Goal: Information Seeking & Learning: Learn about a topic

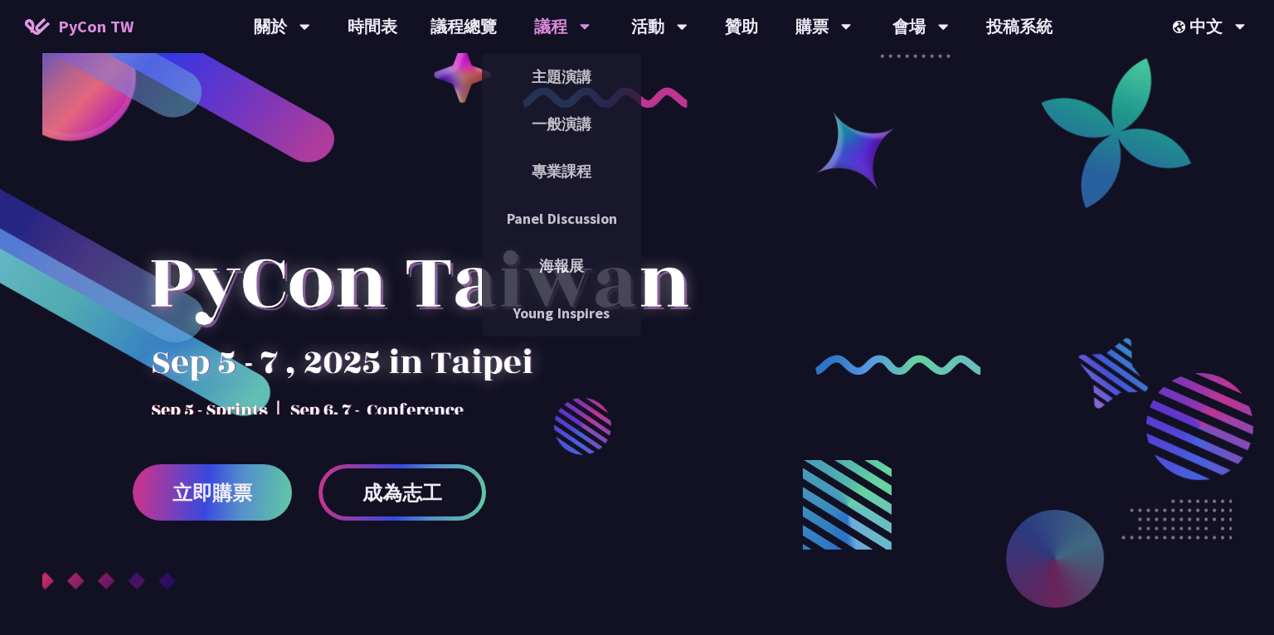
click at [563, 33] on div "議程" at bounding box center [562, 26] width 56 height 53
click at [560, 72] on link "主題演講" at bounding box center [561, 76] width 159 height 39
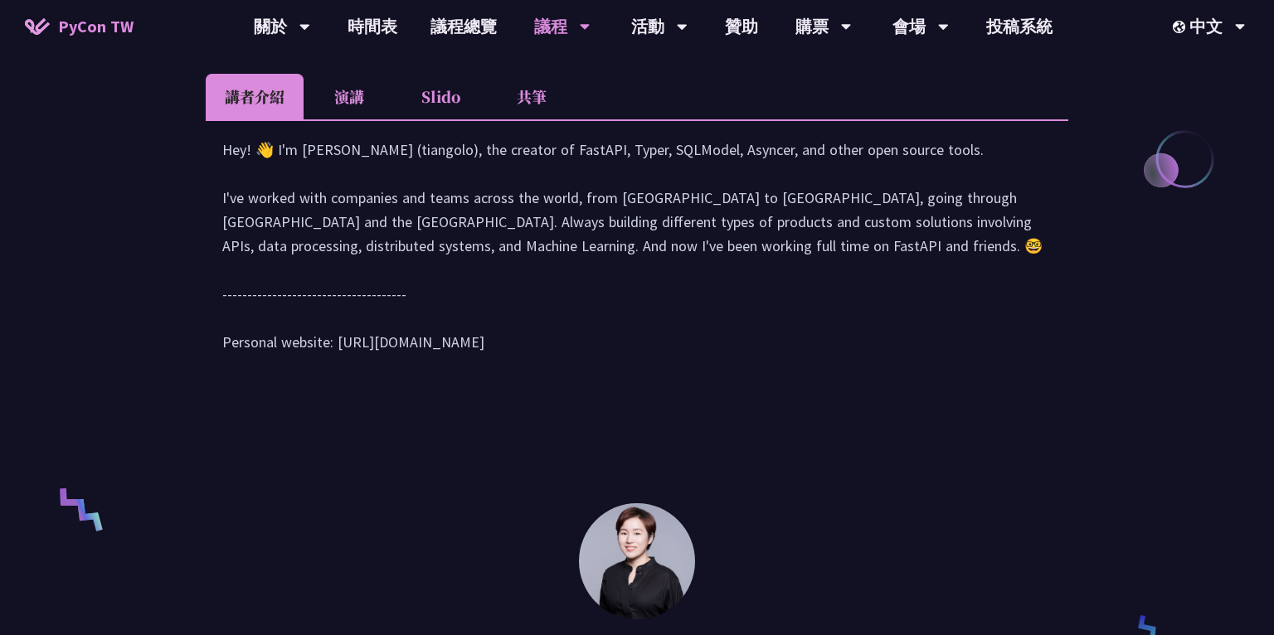
scroll to position [750, 0]
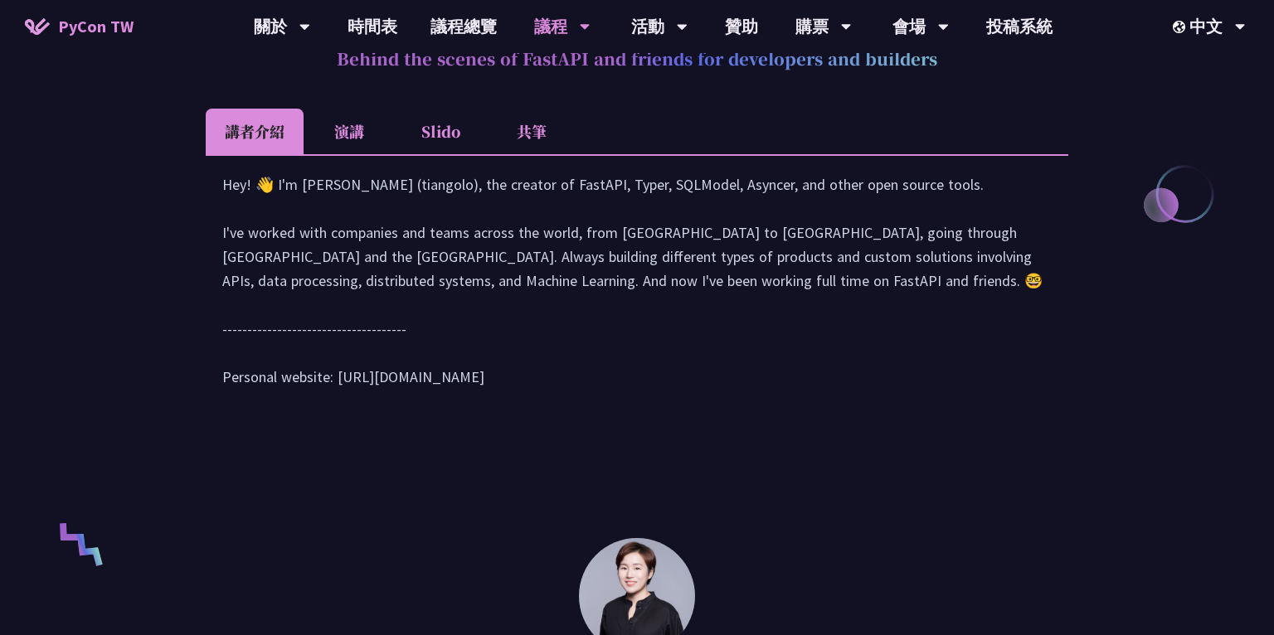
click at [366, 142] on li "演講" at bounding box center [349, 132] width 91 height 46
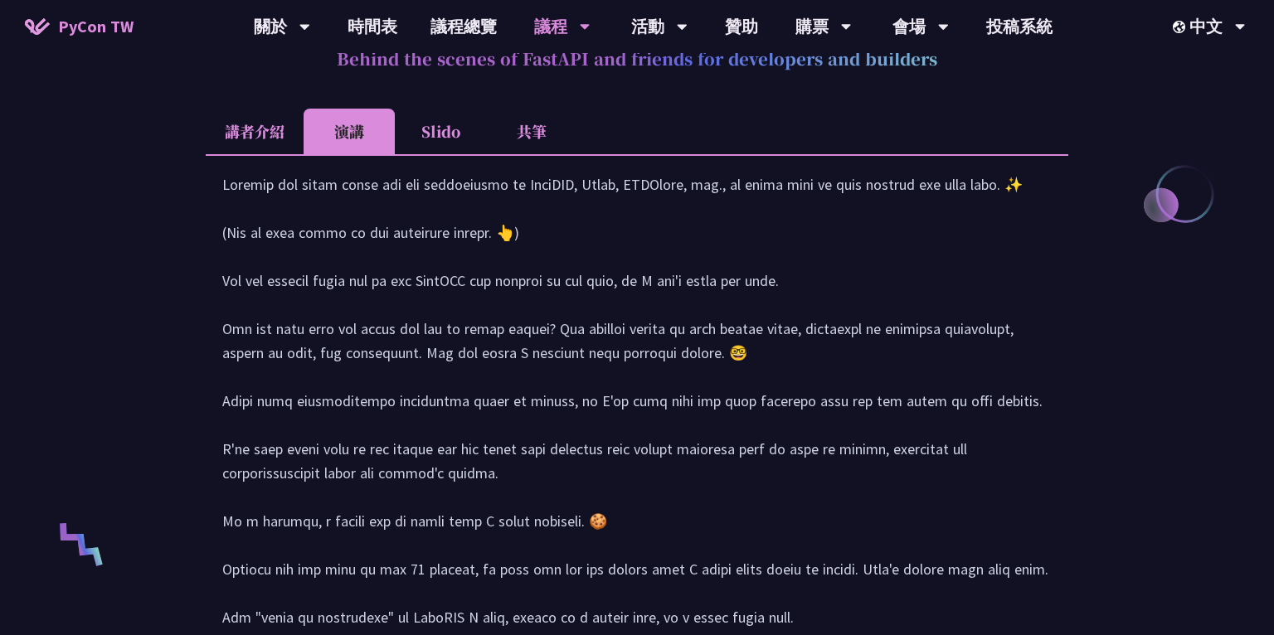
click at [246, 139] on li "講者介紹" at bounding box center [255, 132] width 98 height 46
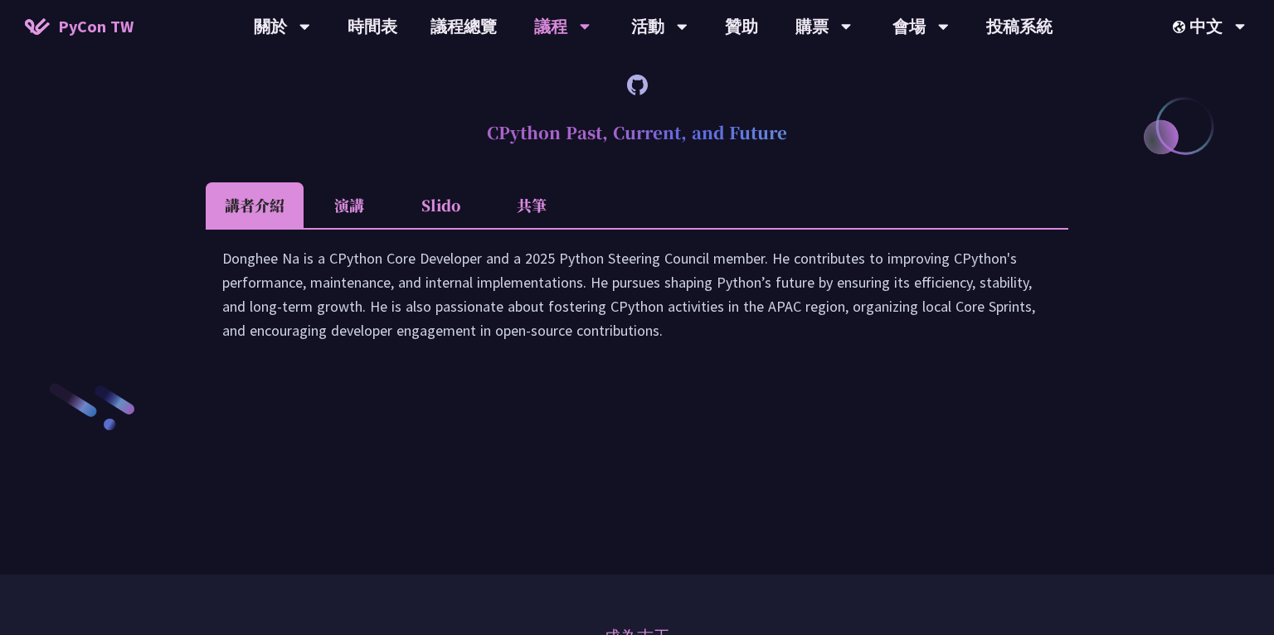
scroll to position [2276, 0]
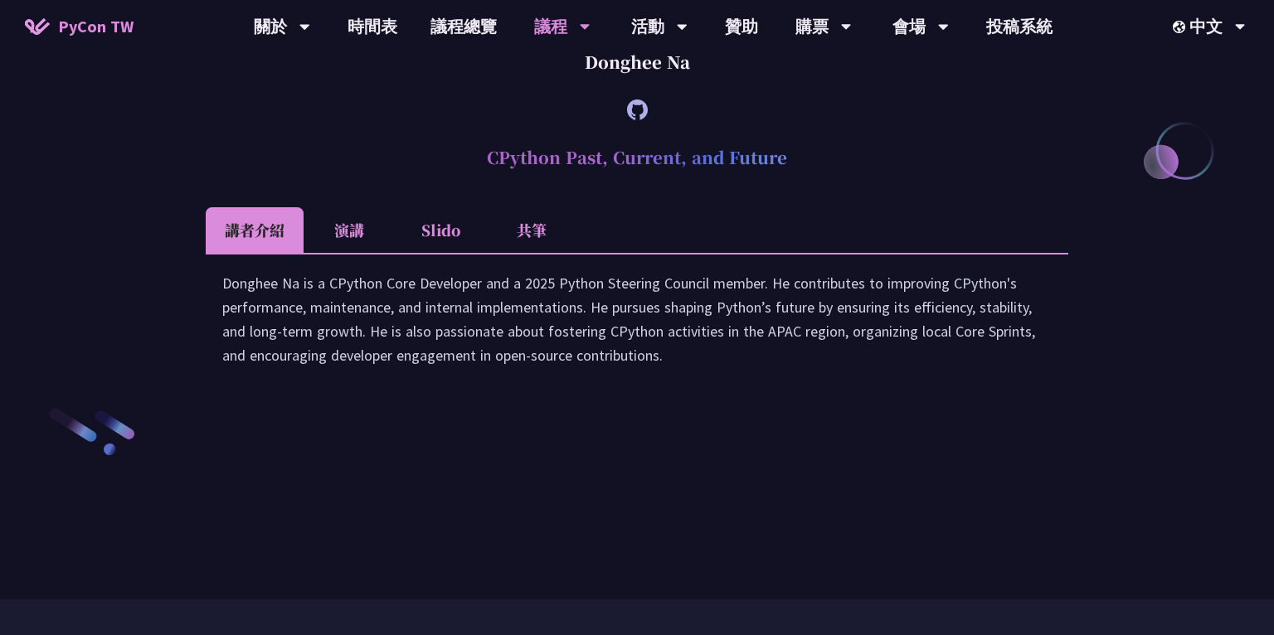
click at [345, 253] on li "演講" at bounding box center [349, 230] width 91 height 46
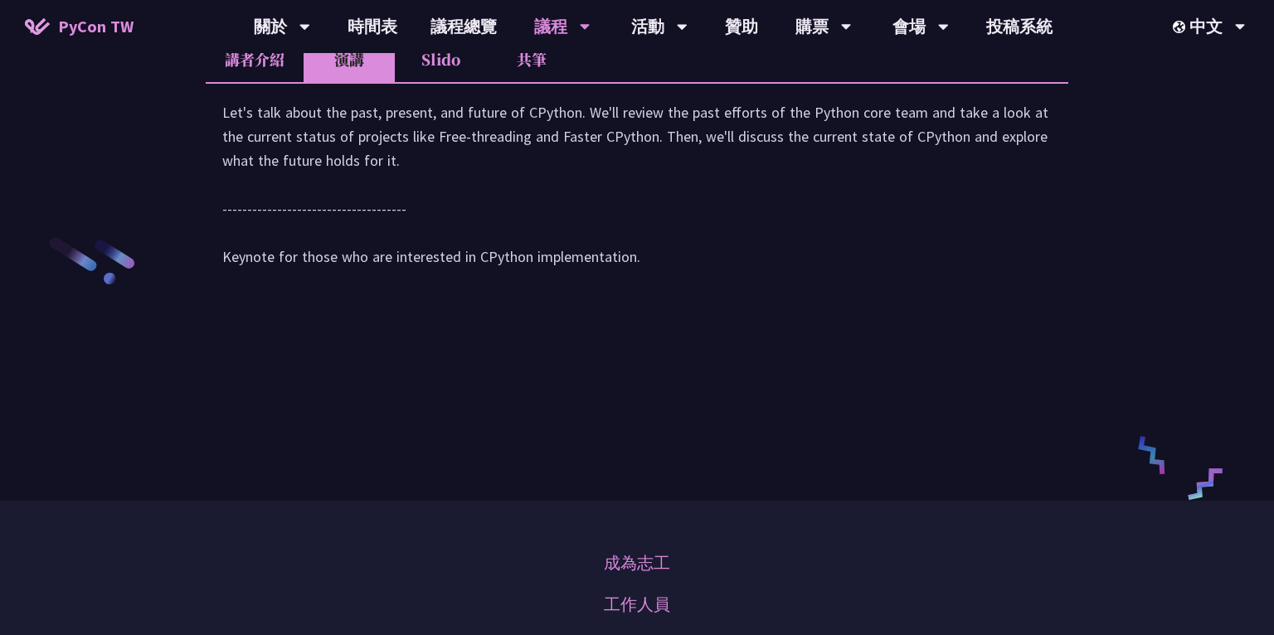
scroll to position [2471, 0]
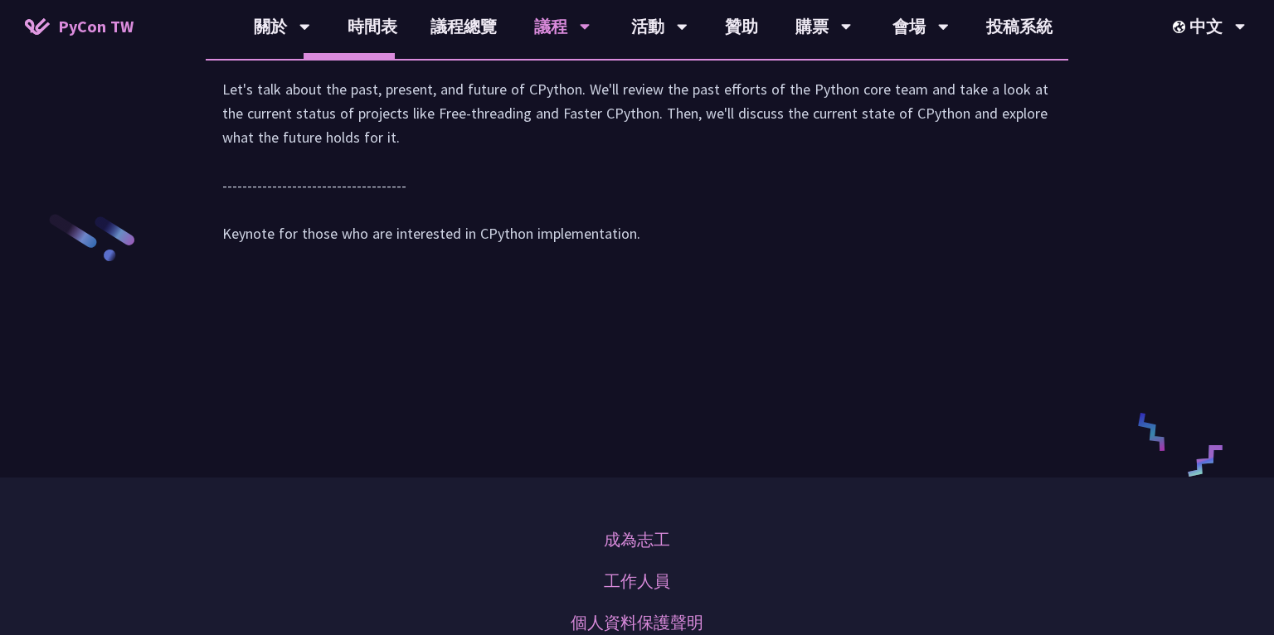
click at [438, 59] on li "Slido" at bounding box center [440, 36] width 91 height 46
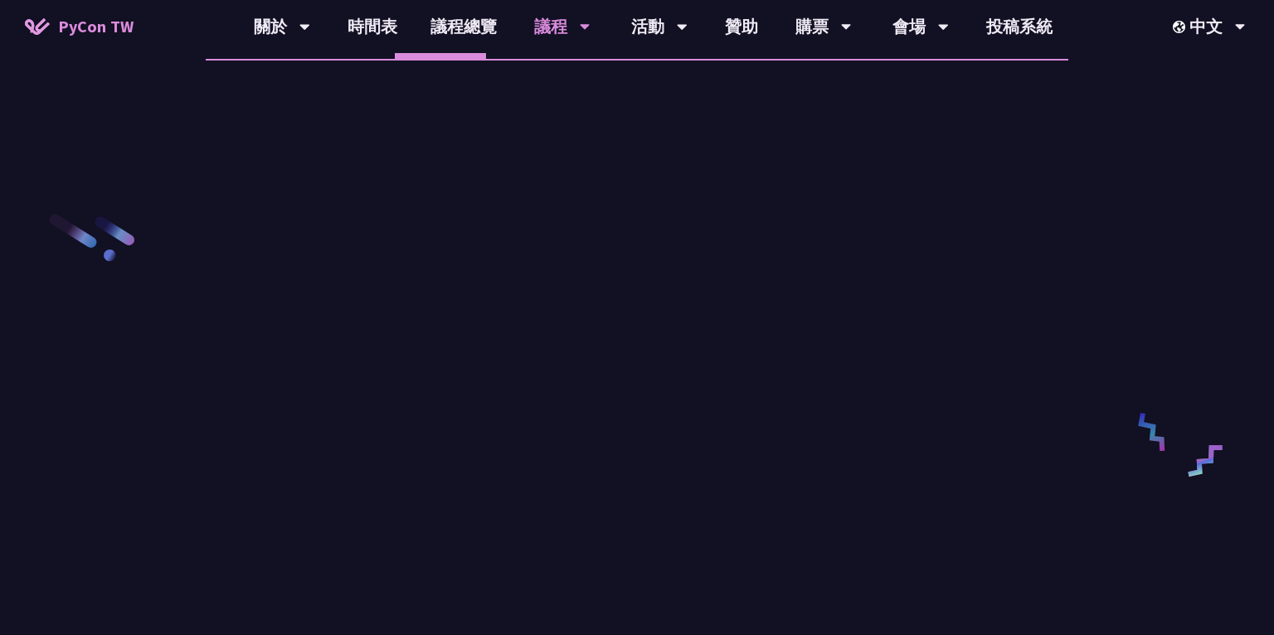
click at [504, 59] on li "共筆" at bounding box center [531, 36] width 91 height 46
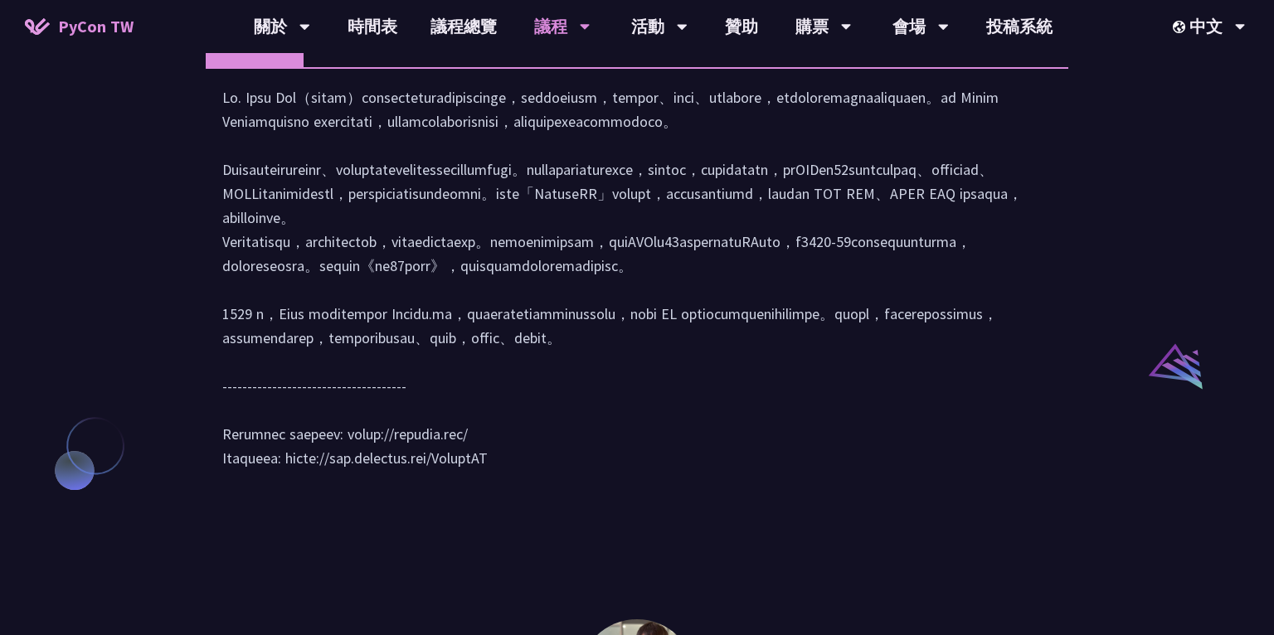
scroll to position [1278, 0]
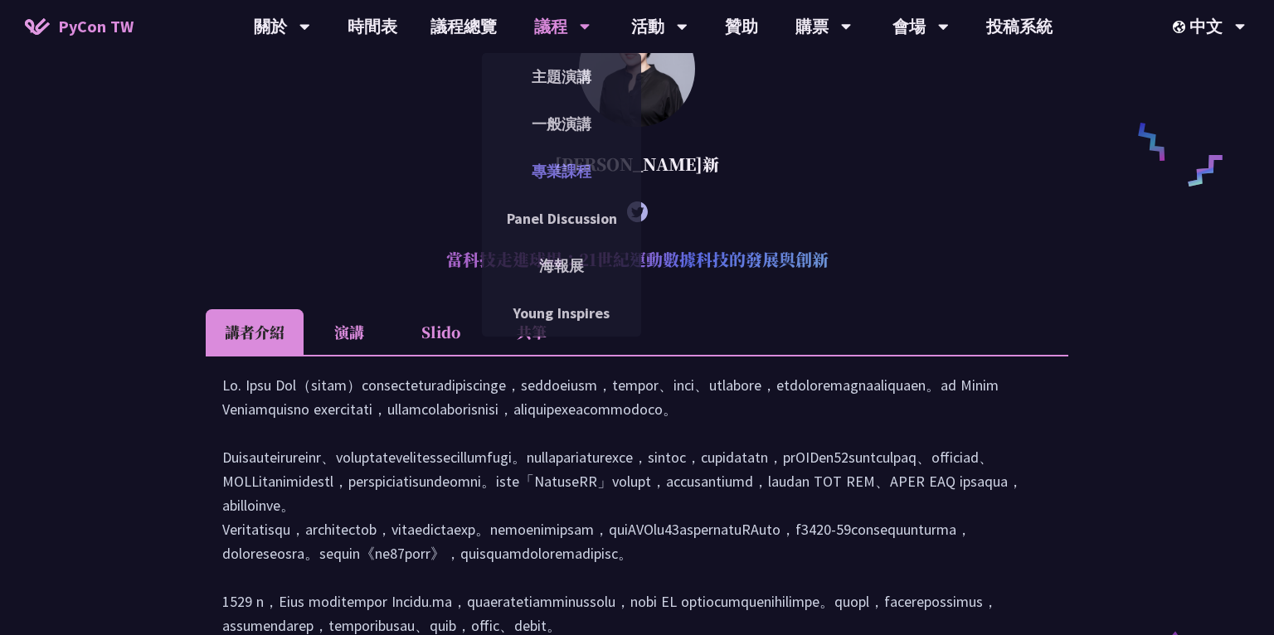
click at [568, 172] on link "專業課程" at bounding box center [561, 171] width 159 height 39
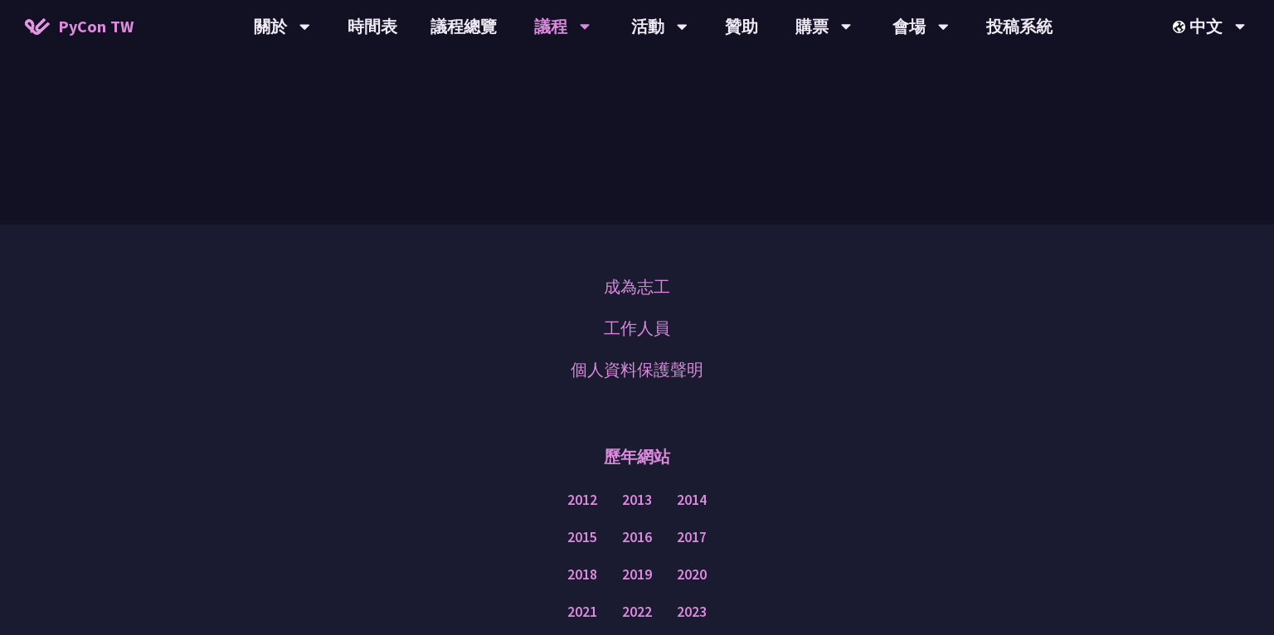
scroll to position [535, 0]
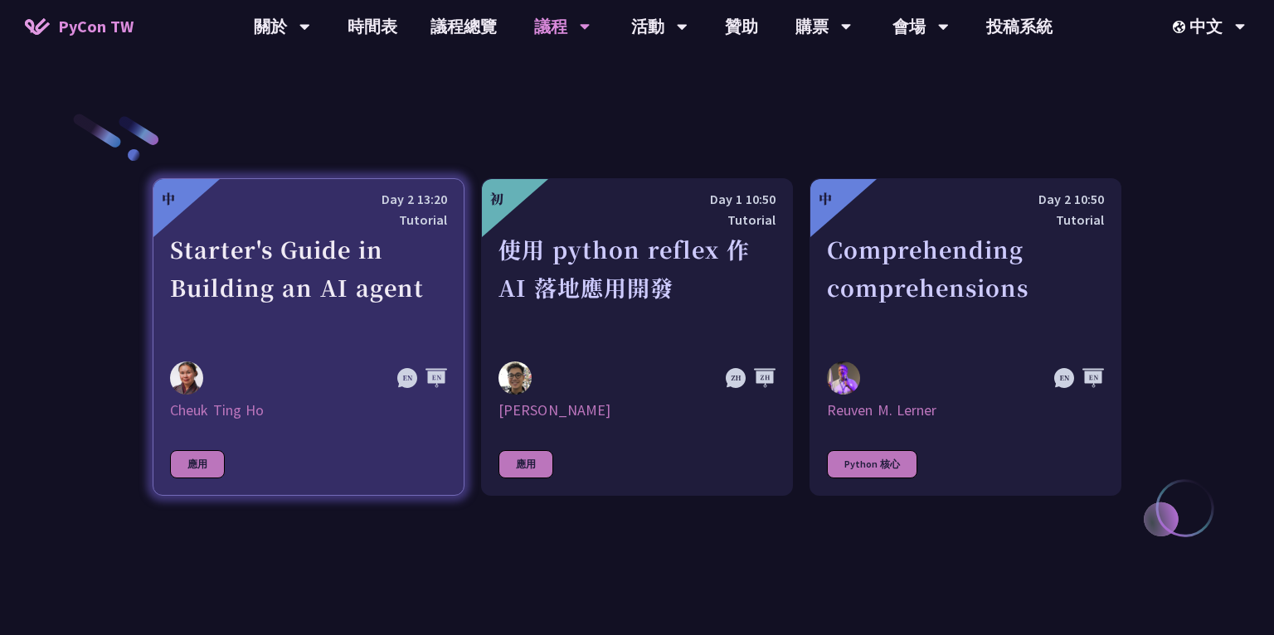
click at [239, 295] on div "Starter's Guide in Building an AI agent" at bounding box center [308, 288] width 277 height 114
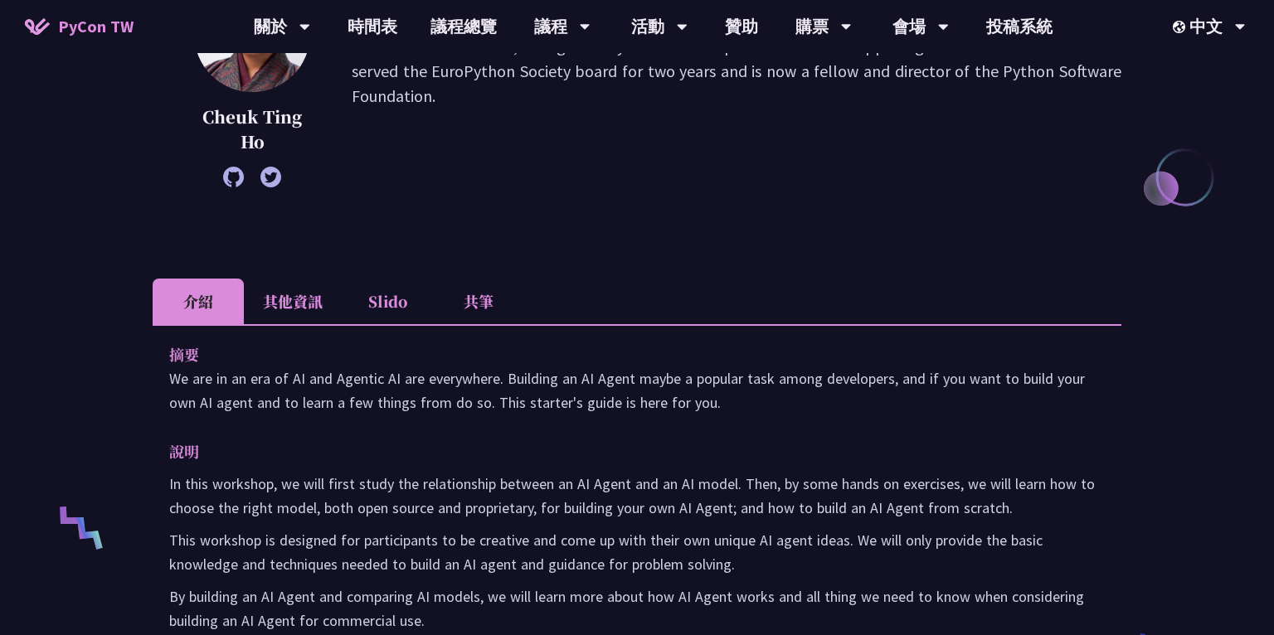
scroll to position [447, 0]
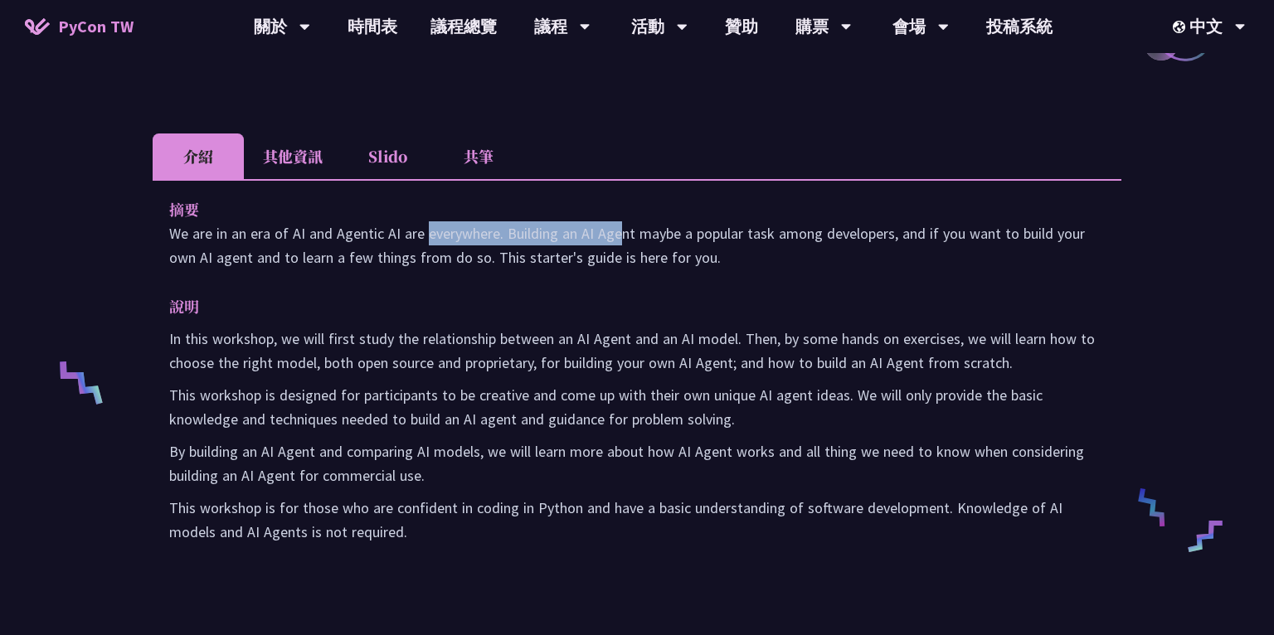
drag, startPoint x: 299, startPoint y: 240, endPoint x: 488, endPoint y: 241, distance: 188.3
click at [488, 241] on p "We are in an era of AI and Agentic AI are everywhere. Building an AI Agent mayb…" at bounding box center [637, 246] width 936 height 48
click at [558, 231] on p "We are in an era of AI and Agentic AI are everywhere. Building an AI Agent mayb…" at bounding box center [637, 246] width 936 height 48
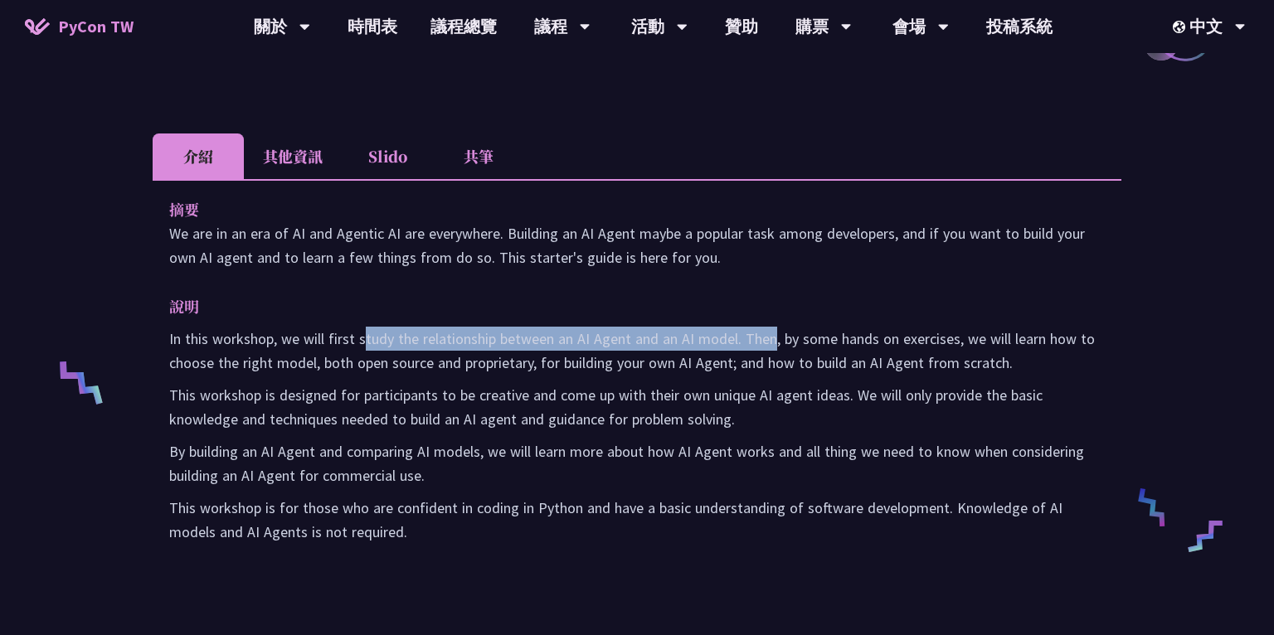
drag, startPoint x: 363, startPoint y: 336, endPoint x: 772, endPoint y: 343, distance: 409.1
click at [772, 343] on p "In this workshop, we will first study the relationship between an AI Agent and …" at bounding box center [637, 351] width 936 height 48
click at [821, 347] on p "In this workshop, we will first study the relationship between an AI Agent and …" at bounding box center [637, 351] width 936 height 48
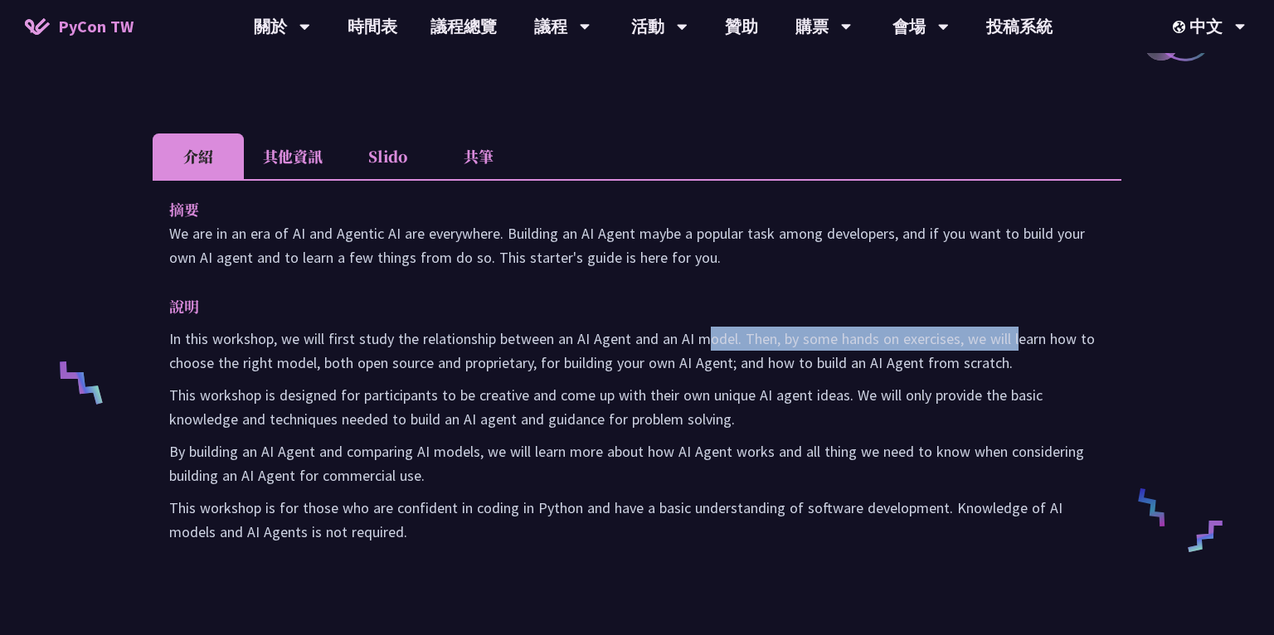
drag, startPoint x: 706, startPoint y: 345, endPoint x: 1015, endPoint y: 344, distance: 308.6
click at [1015, 344] on p "In this workshop, we will first study the relationship between an AI Agent and …" at bounding box center [637, 351] width 936 height 48
click at [1088, 351] on p "In this workshop, we will first study the relationship between an AI Agent and …" at bounding box center [637, 351] width 936 height 48
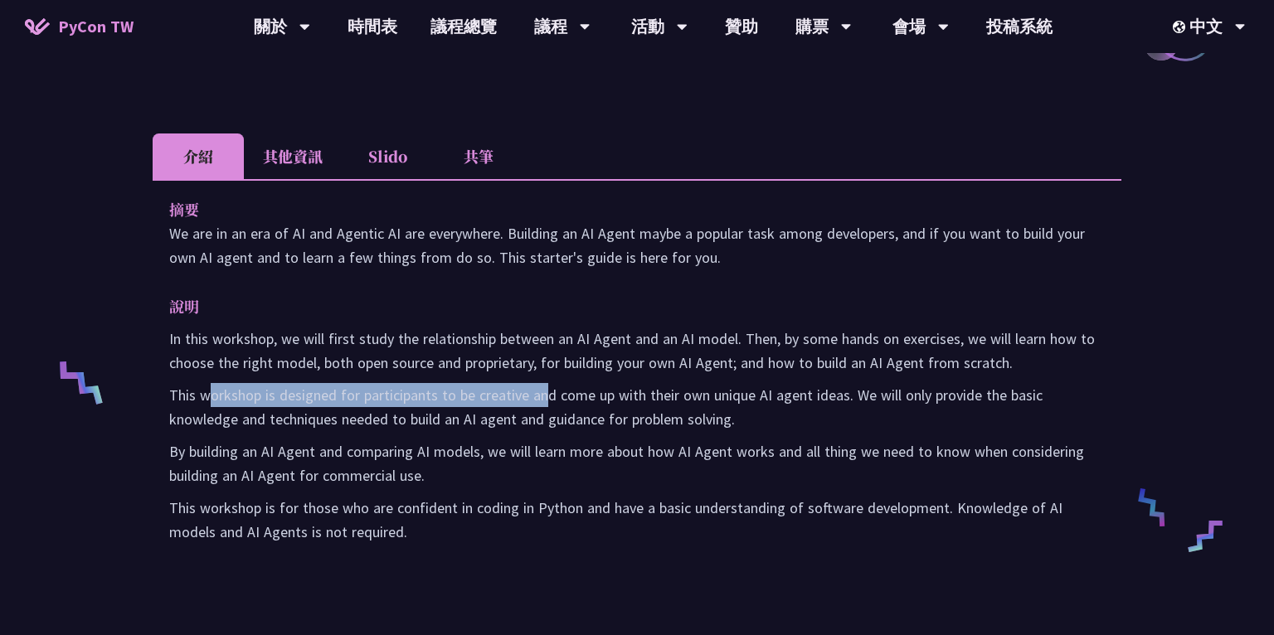
drag, startPoint x: 212, startPoint y: 403, endPoint x: 543, endPoint y: 404, distance: 330.2
click at [543, 404] on p "This workshop is designed for participants to be creative and come up with thei…" at bounding box center [637, 407] width 936 height 48
click at [762, 397] on p "This workshop is designed for participants to be creative and come up with thei…" at bounding box center [637, 407] width 936 height 48
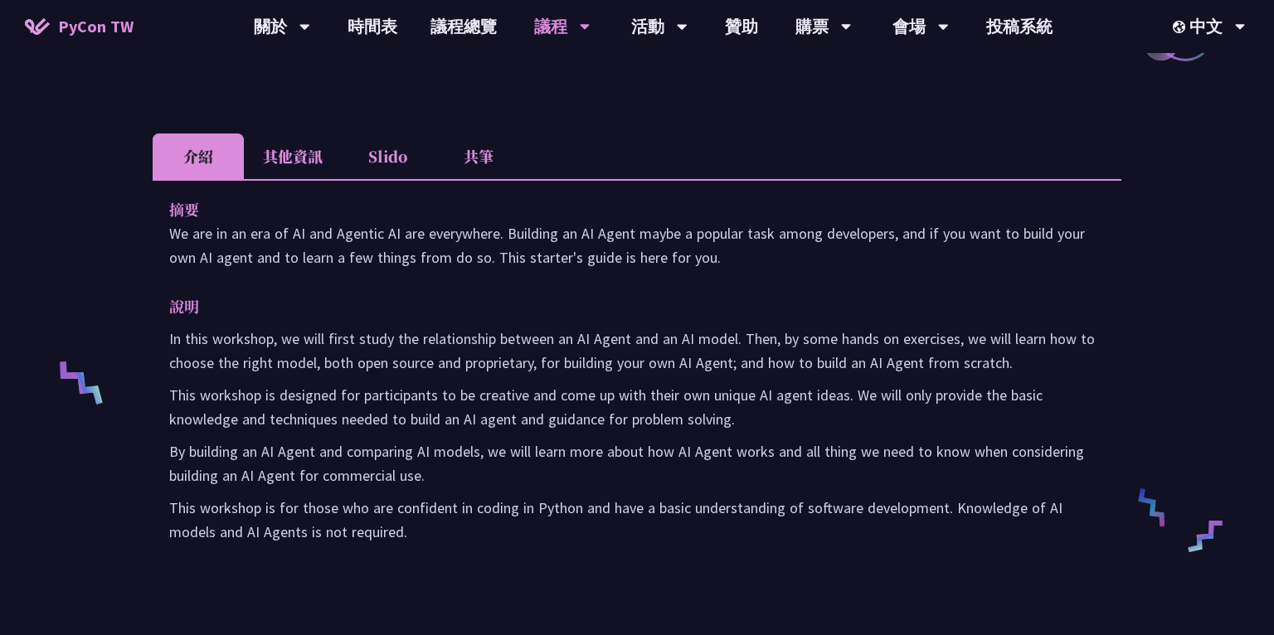
scroll to position [535, 0]
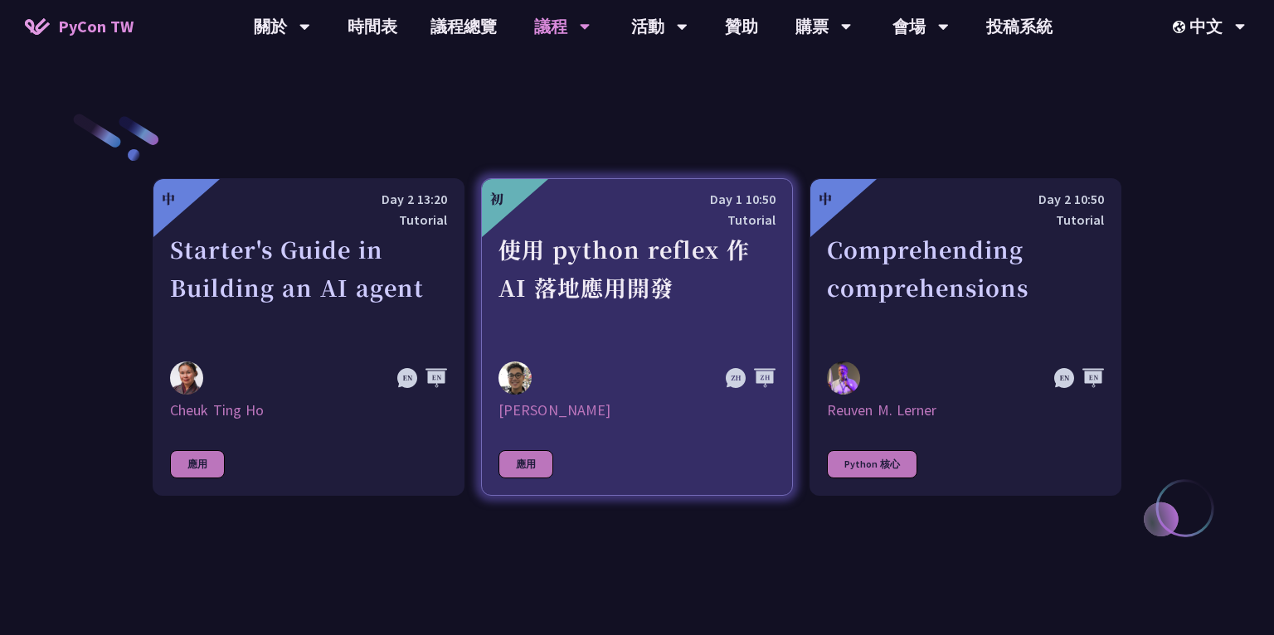
click at [638, 320] on div "使用 python reflex 作 AI 落地應用開發" at bounding box center [637, 288] width 277 height 114
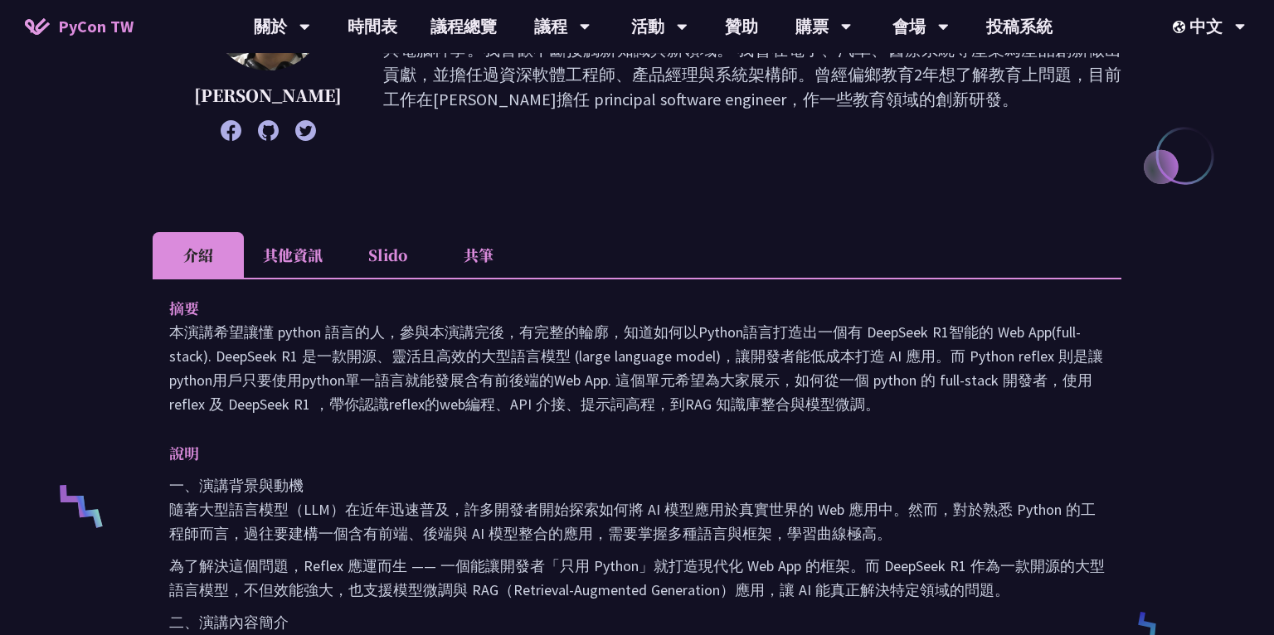
scroll to position [327, 0]
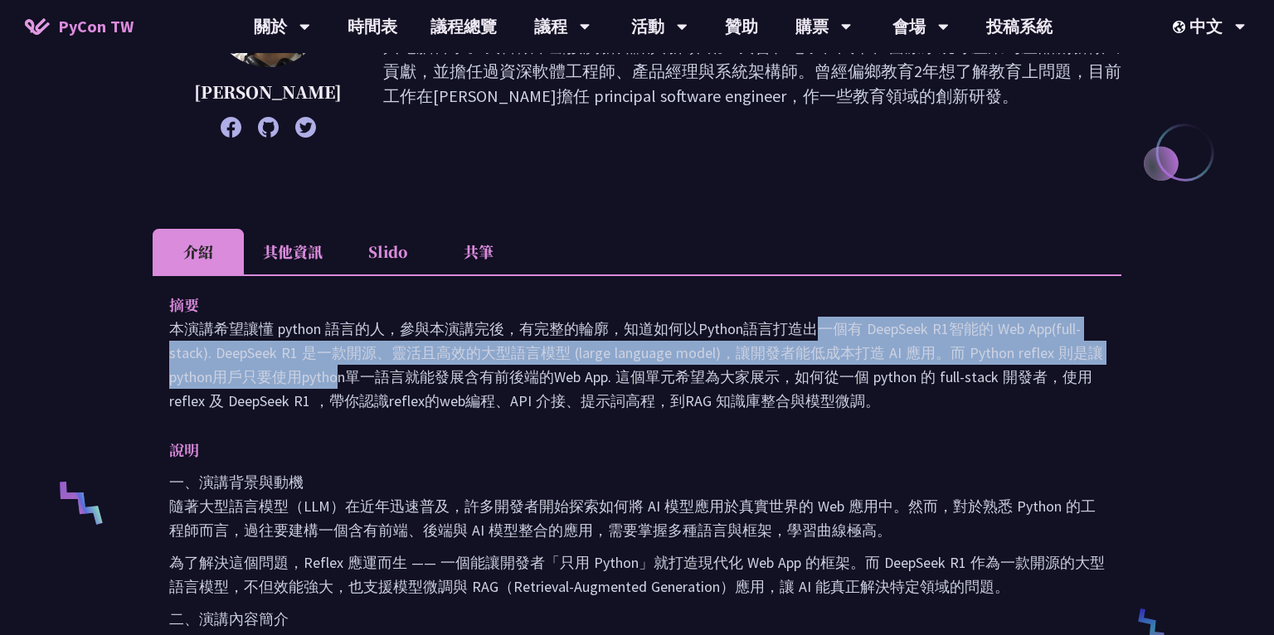
drag, startPoint x: 550, startPoint y: 334, endPoint x: 1049, endPoint y: 351, distance: 498.9
click at [1049, 351] on p "本演講希望讓懂 python 語言的人，參與本演講完後，有完整的輪廓，知道如何以Python語言打造出一個有 DeepSeek R1智能的 Web App(f…" at bounding box center [637, 365] width 936 height 96
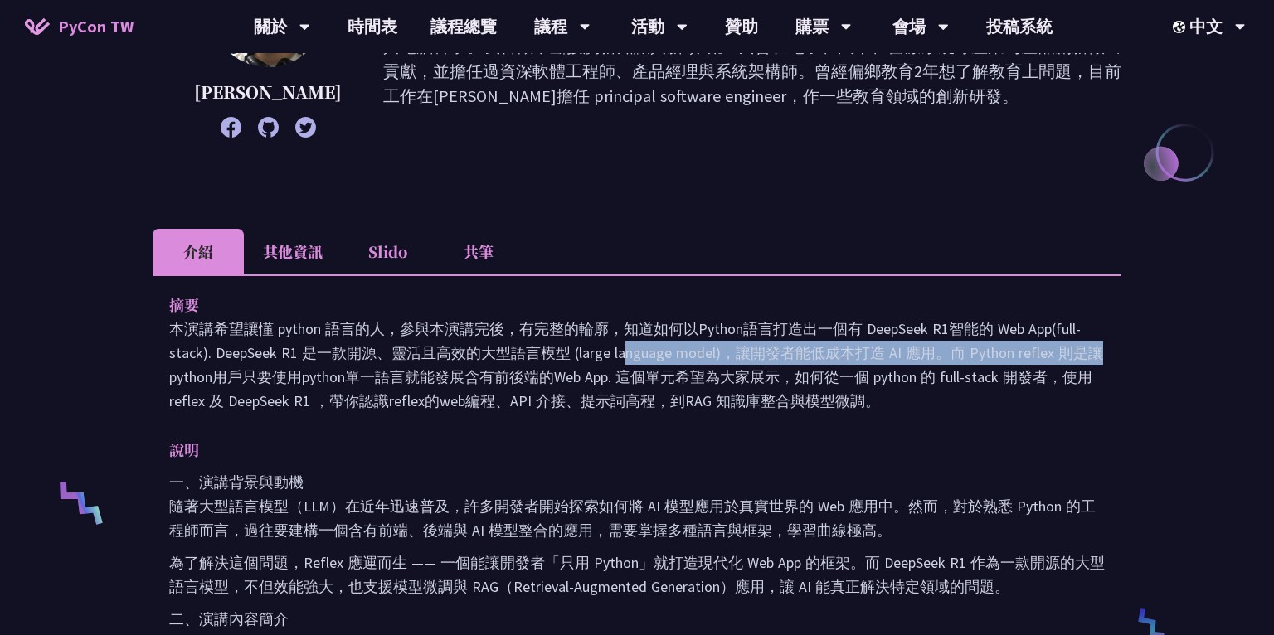
drag, startPoint x: 399, startPoint y: 357, endPoint x: 910, endPoint y: 355, distance: 511.0
click at [910, 355] on p "本演講希望讓懂 python 語言的人，參與本演講完後，有完整的輪廓，知道如何以Python語言打造出一個有 DeepSeek R1智能的 Web App(f…" at bounding box center [637, 365] width 936 height 96
click at [1024, 356] on p "本演講希望讓懂 python 語言的人，參與本演講完後，有完整的輪廓，知道如何以Python語言打造出一個有 DeepSeek R1智能的 Web App(f…" at bounding box center [637, 365] width 936 height 96
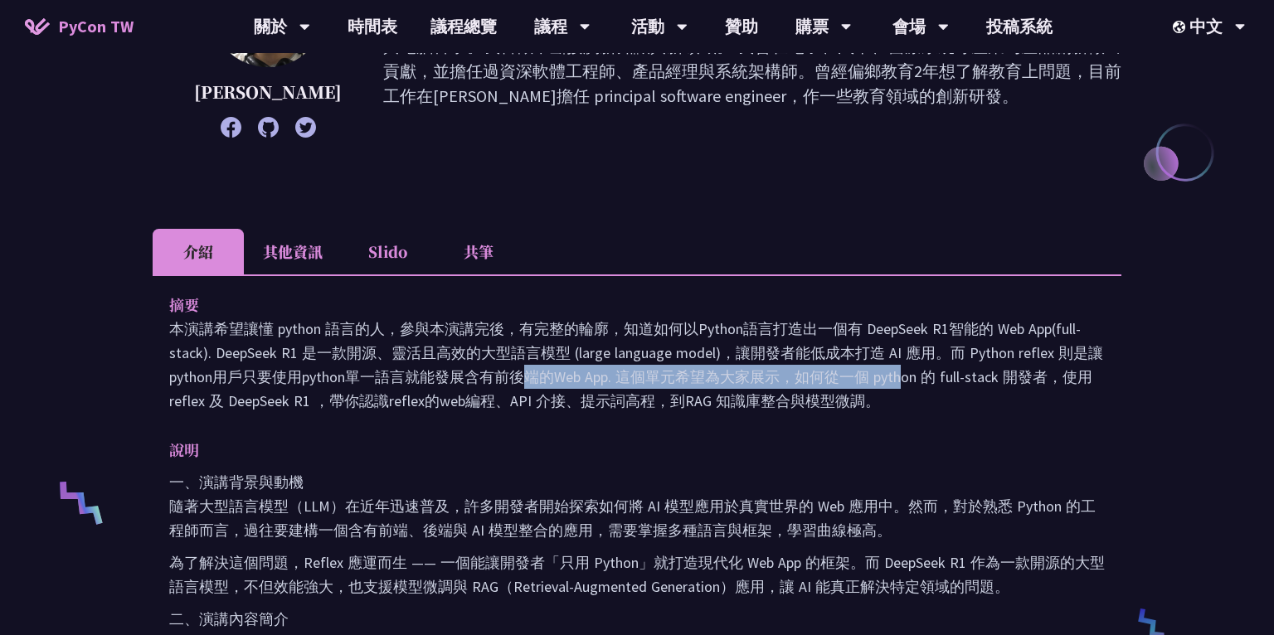
drag, startPoint x: 259, startPoint y: 369, endPoint x: 629, endPoint y: 372, distance: 370.0
click at [629, 372] on p "本演講希望讓懂 python 語言的人，參與本演講完後，有完整的輪廓，知道如何以Python語言打造出一個有 DeepSeek R1智能的 Web App(f…" at bounding box center [637, 365] width 936 height 96
click at [696, 368] on p "本演講希望讓懂 python 語言的人，參與本演講完後，有完整的輪廓，知道如何以Python語言打造出一個有 DeepSeek R1智能的 Web App(f…" at bounding box center [637, 365] width 936 height 96
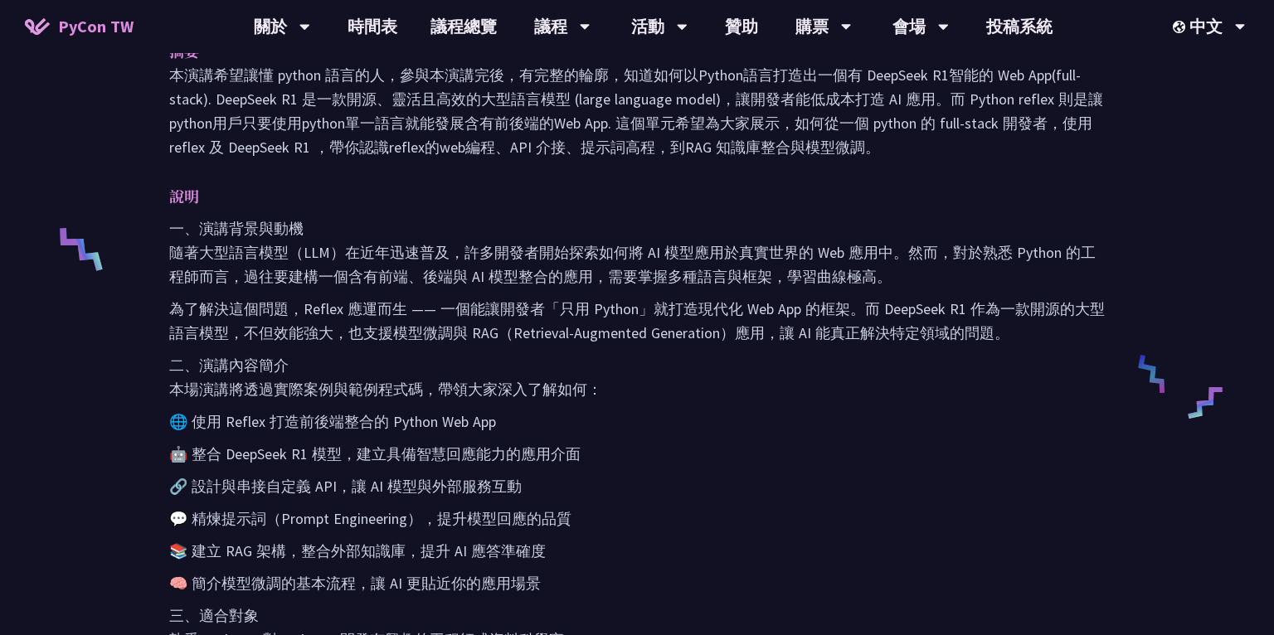
scroll to position [572, 0]
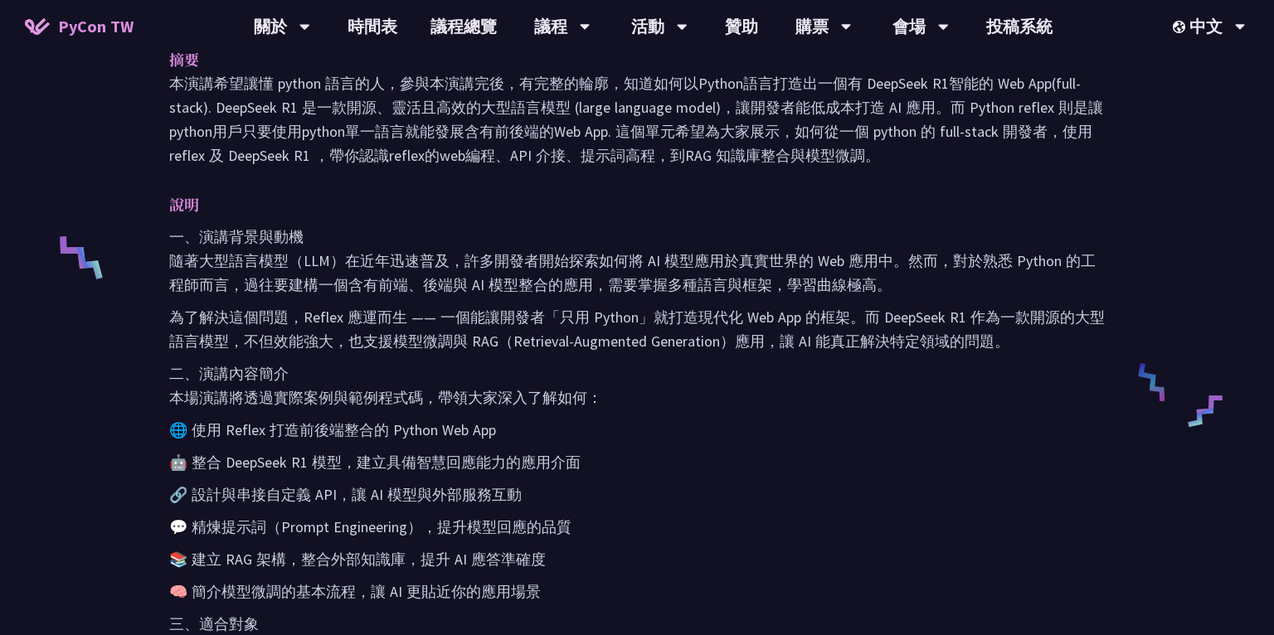
scroll to position [535, 0]
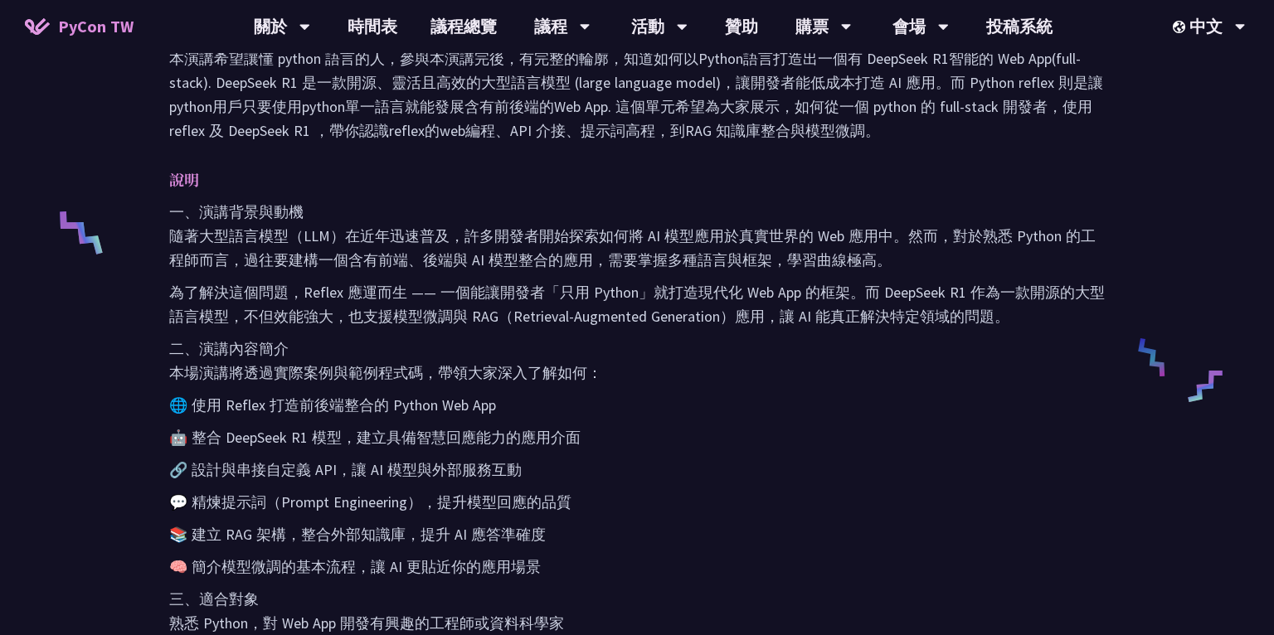
click at [1025, 80] on p "本演講希望讓懂 python 語言的人，參與本演講完後，有完整的輪廓，知道如何以Python語言打造出一個有 DeepSeek R1智能的 Web App(f…" at bounding box center [637, 94] width 936 height 96
copy p "reflex"
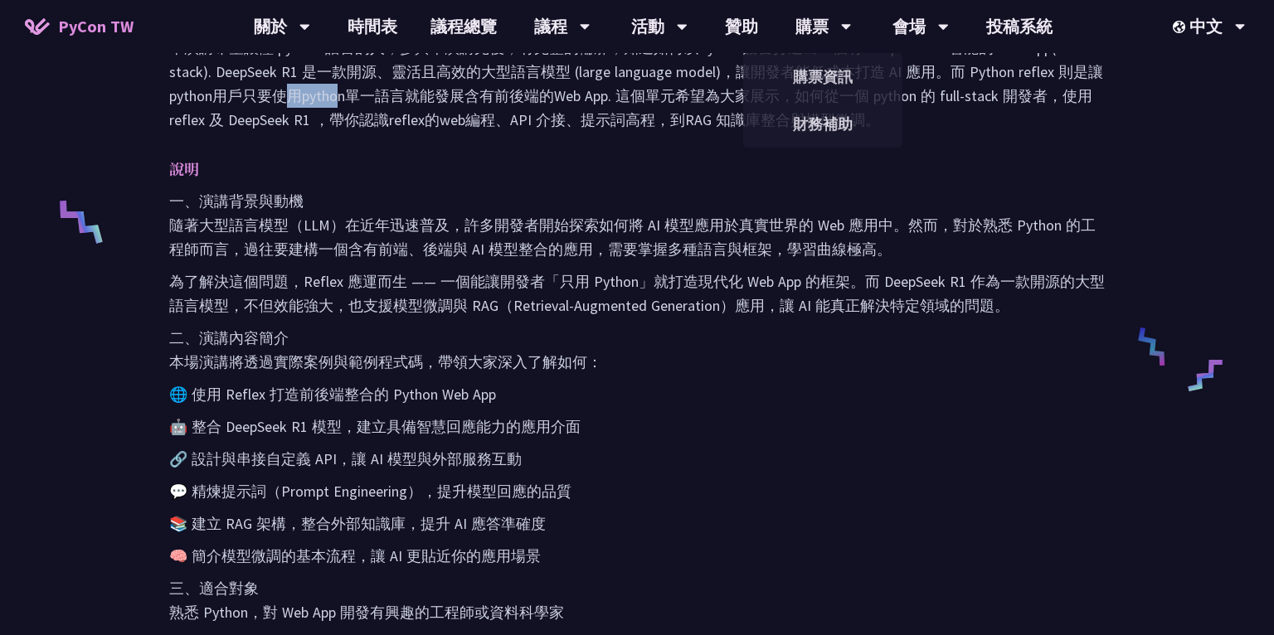
scroll to position [616, 0]
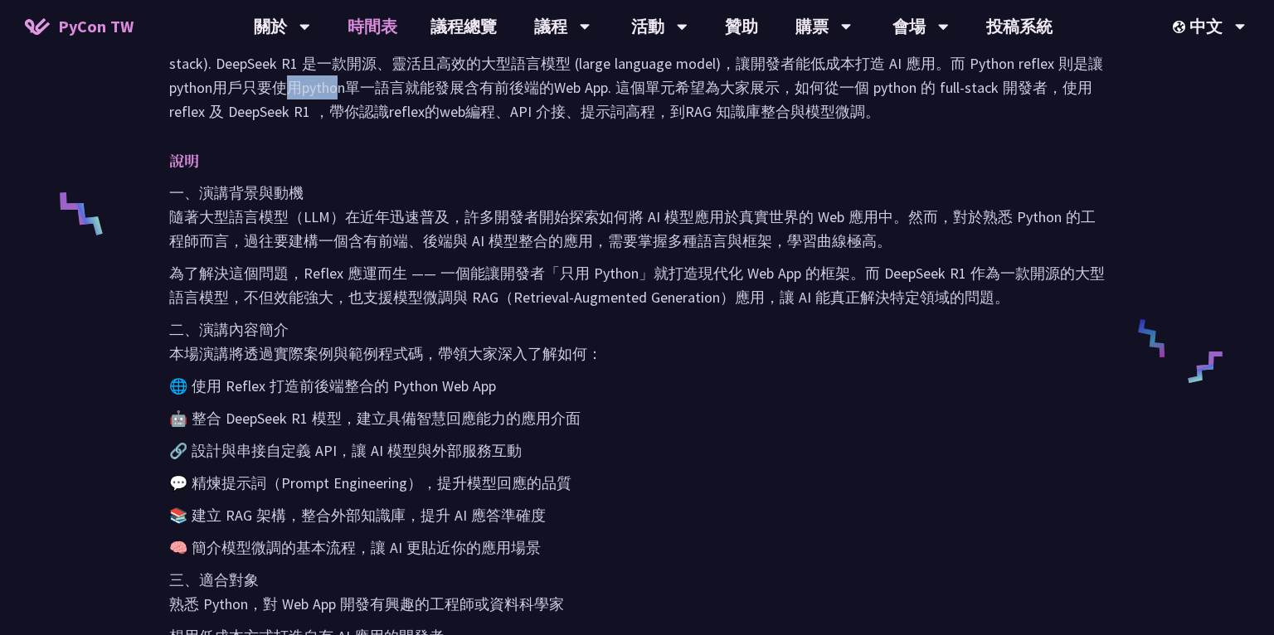
click at [357, 12] on link "時間表" at bounding box center [372, 26] width 83 height 53
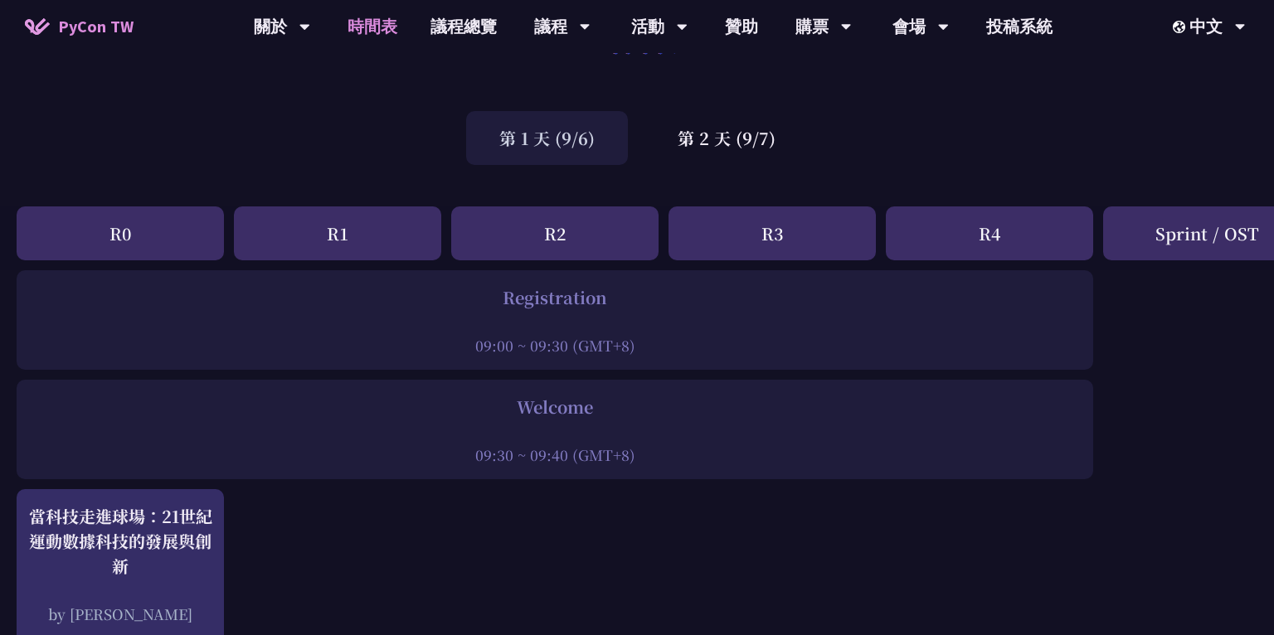
scroll to position [80, 0]
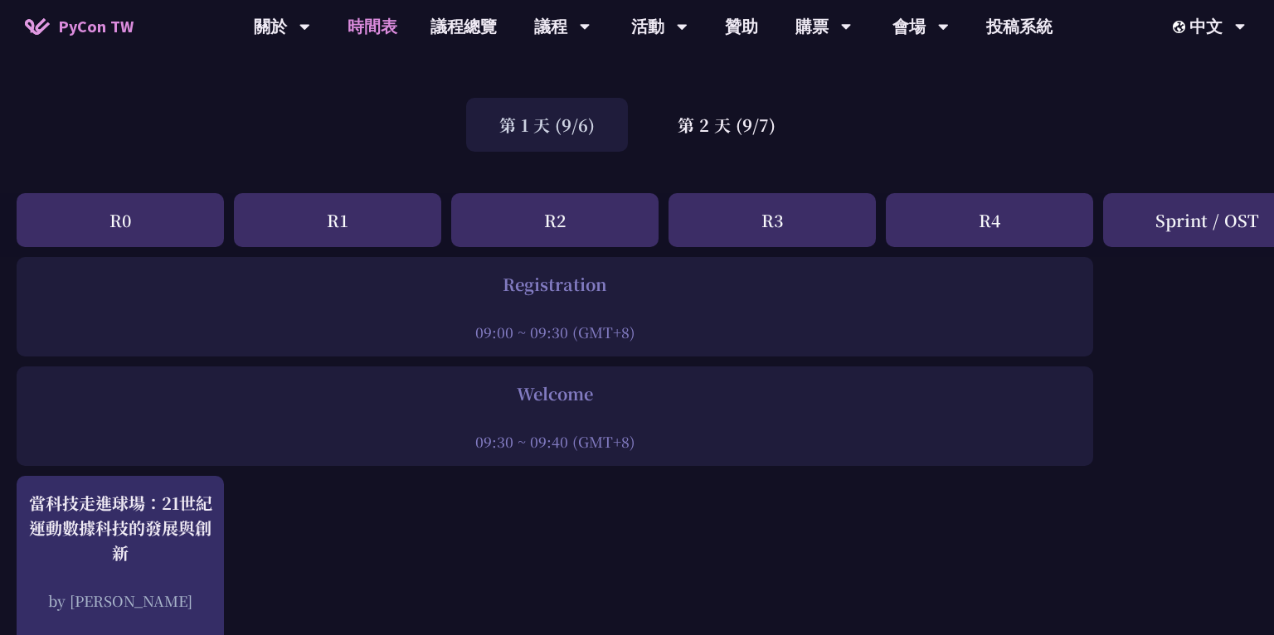
drag, startPoint x: 465, startPoint y: 335, endPoint x: 631, endPoint y: 333, distance: 165.9
click at [631, 333] on div "09:00 ~ 09:30 (GMT+8)" at bounding box center [555, 332] width 1060 height 21
click at [653, 382] on div "Welcome" at bounding box center [555, 394] width 1060 height 25
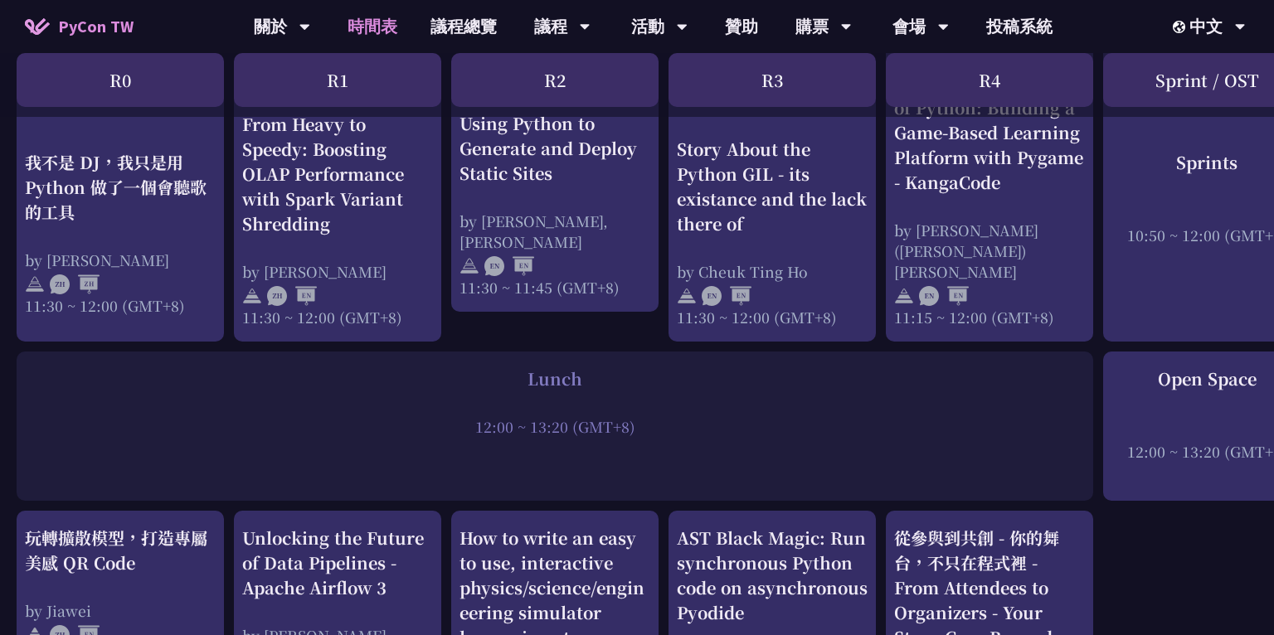
scroll to position [1021, 254]
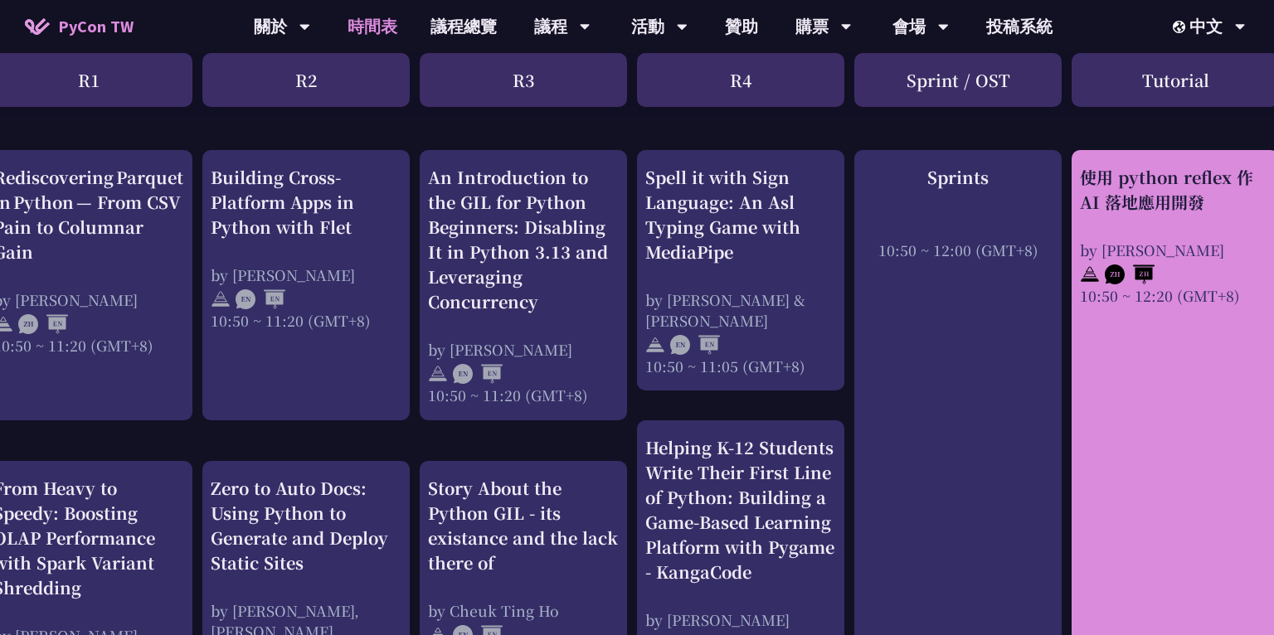
click at [1146, 297] on div "10:50 ~ 12:20 (GMT+8)" at bounding box center [1175, 295] width 191 height 21
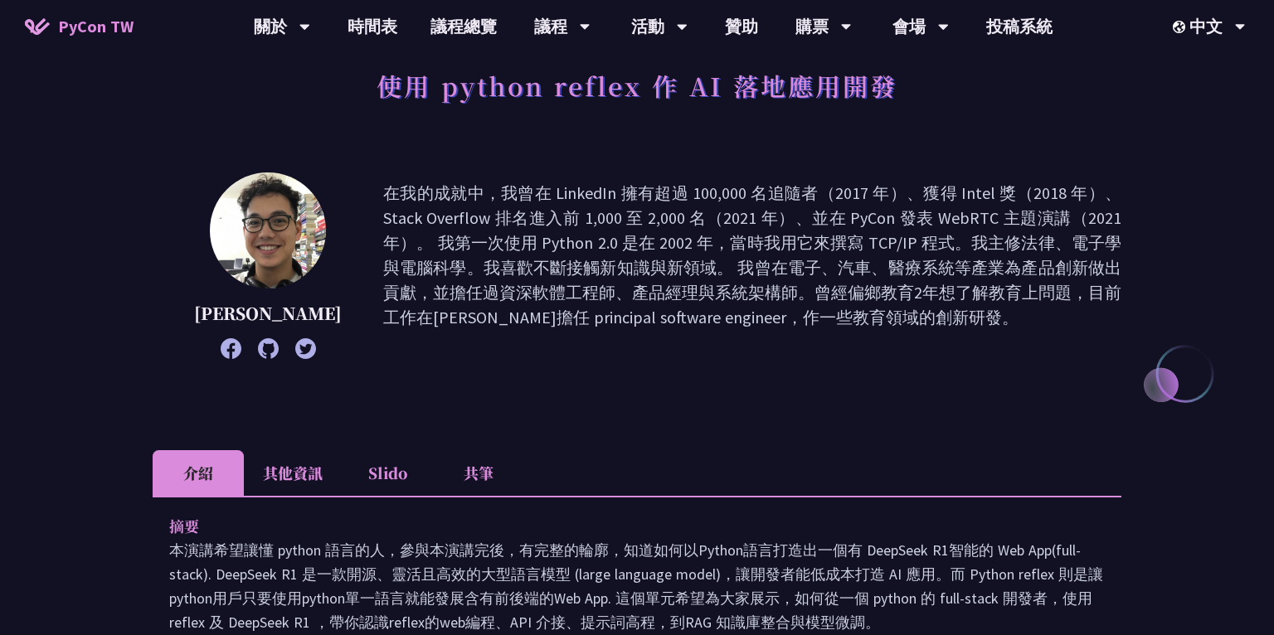
scroll to position [133, 0]
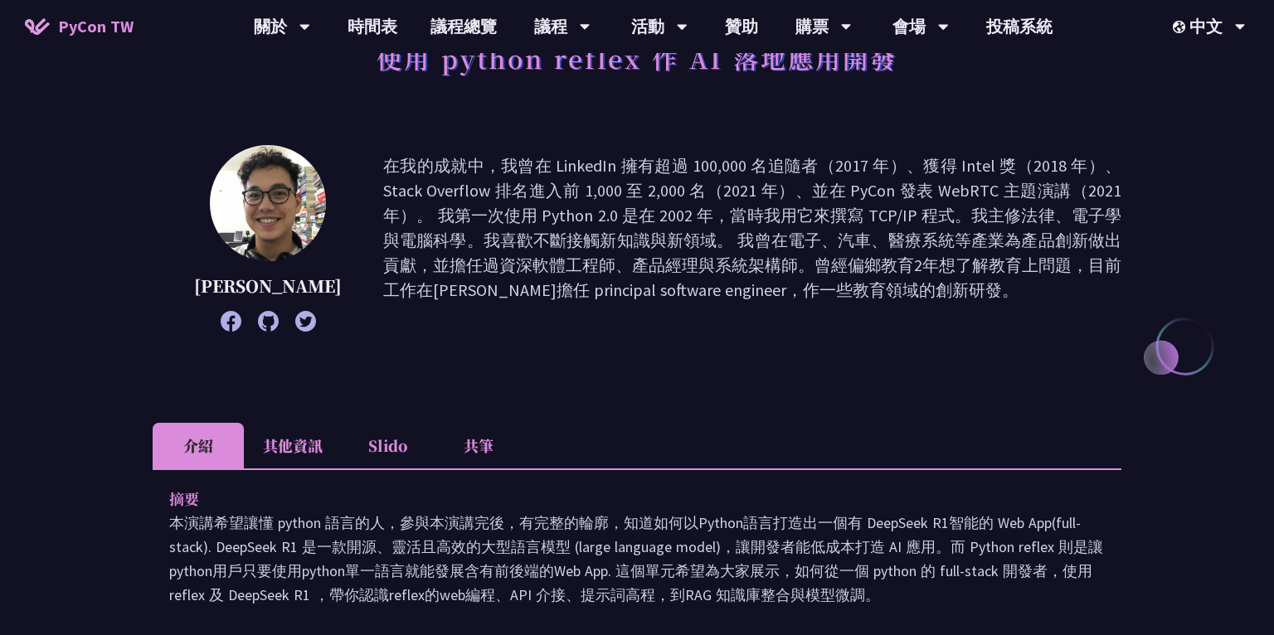
click at [258, 324] on icon at bounding box center [268, 321] width 21 height 21
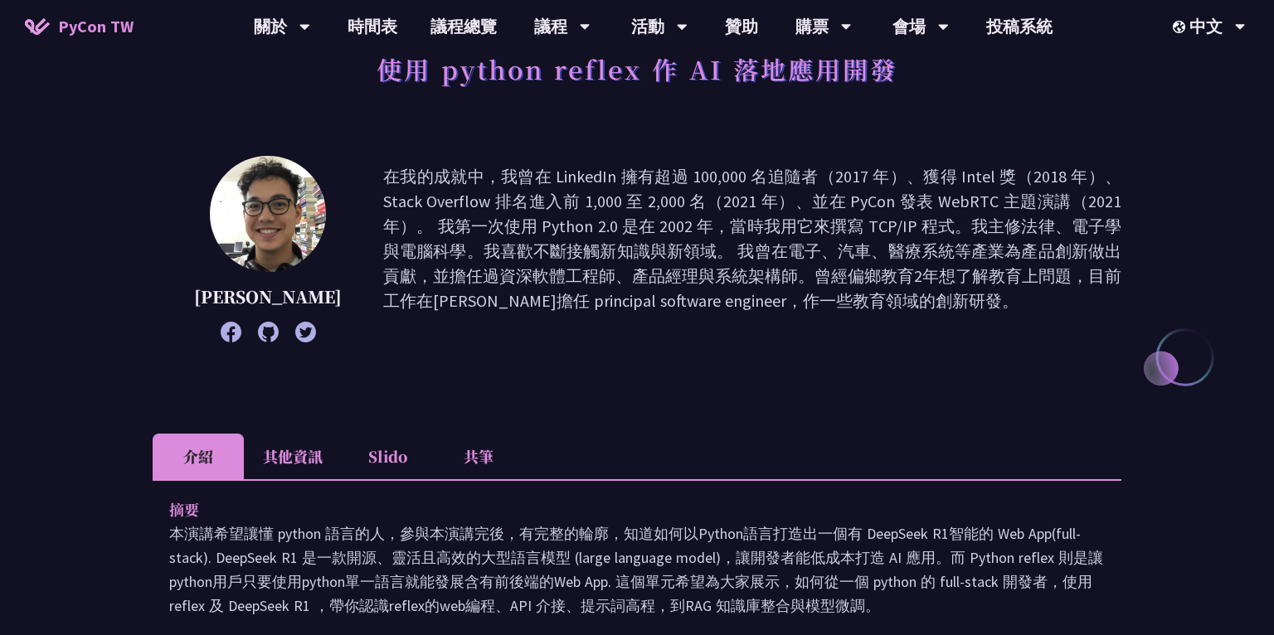
scroll to position [0, 0]
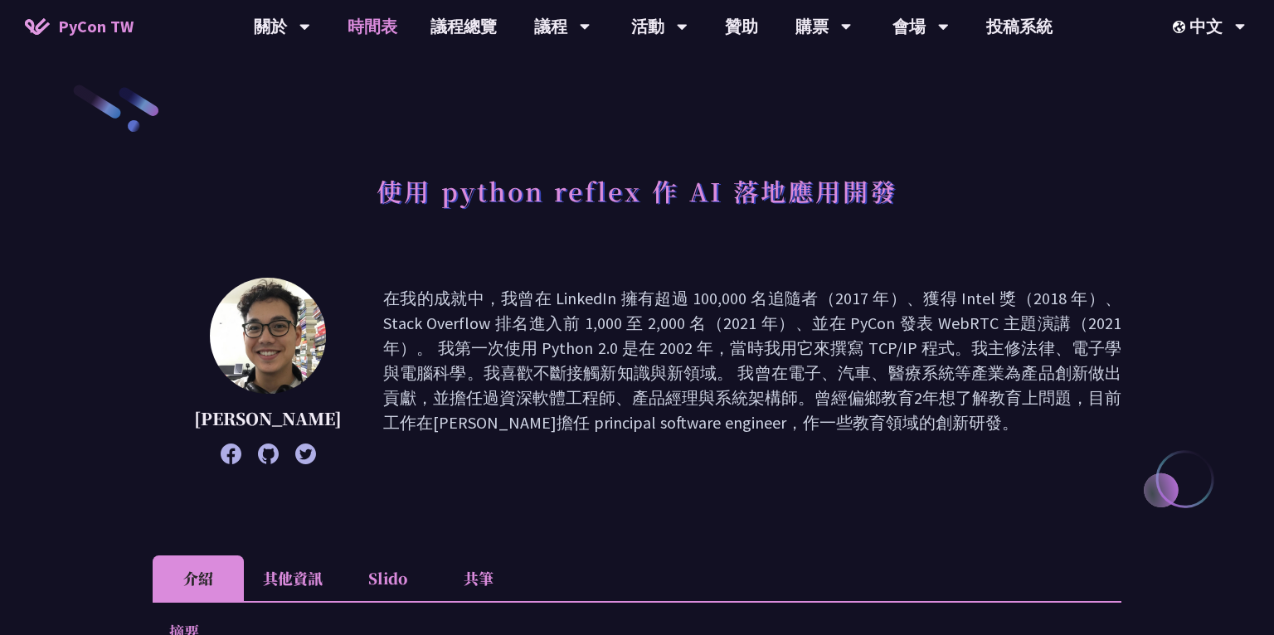
click at [353, 23] on link "時間表" at bounding box center [372, 26] width 83 height 53
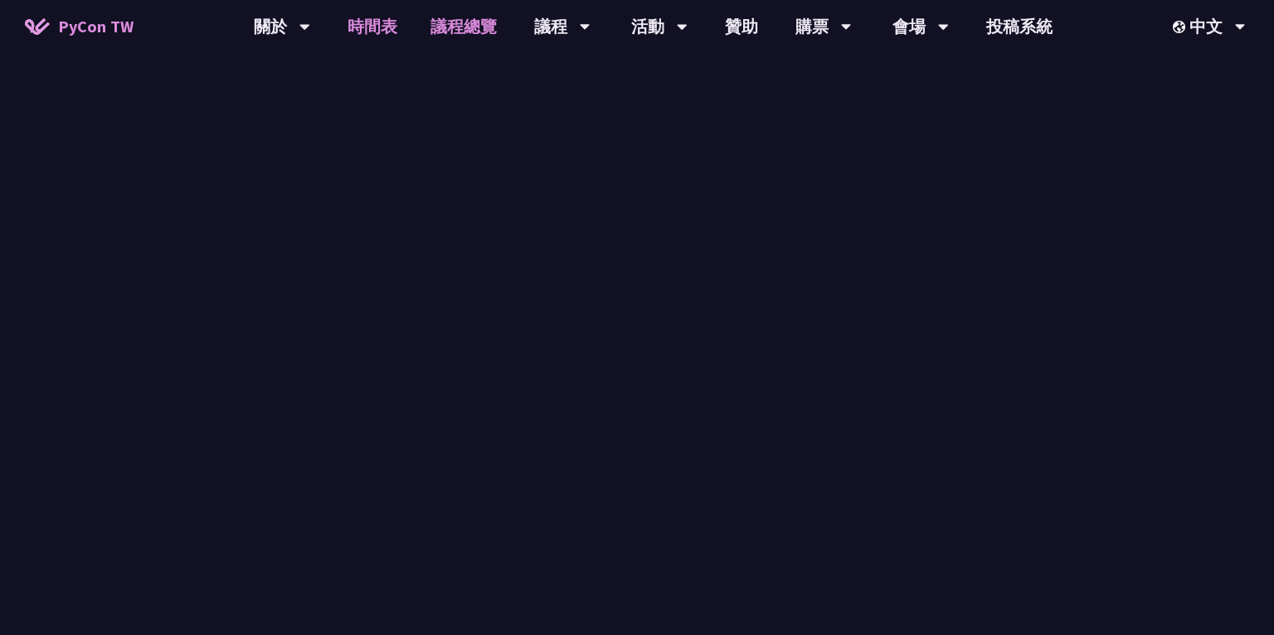
scroll to position [631, 0]
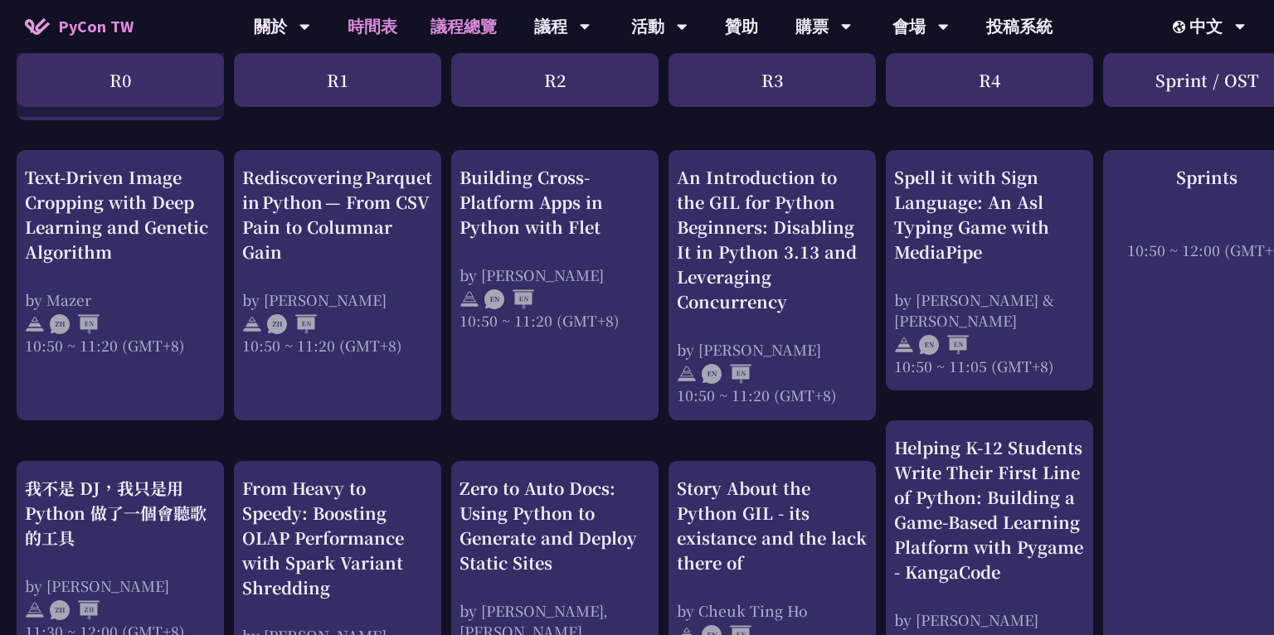
click at [503, 17] on link "議程總覽" at bounding box center [464, 26] width 100 height 53
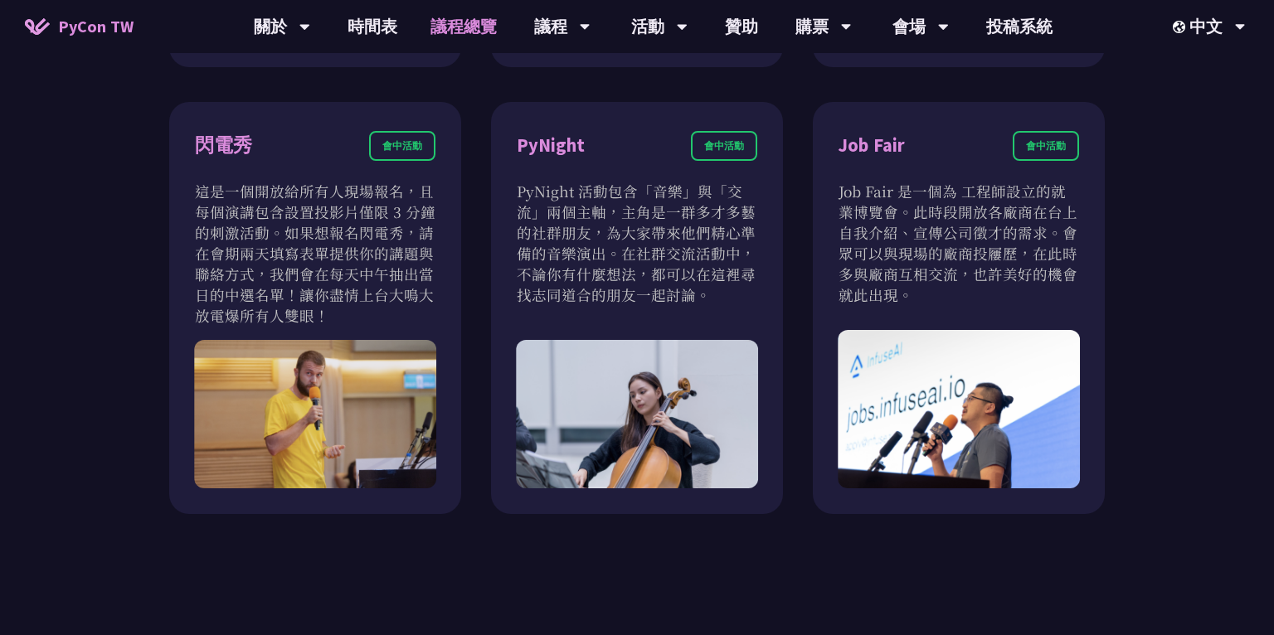
scroll to position [1427, 0]
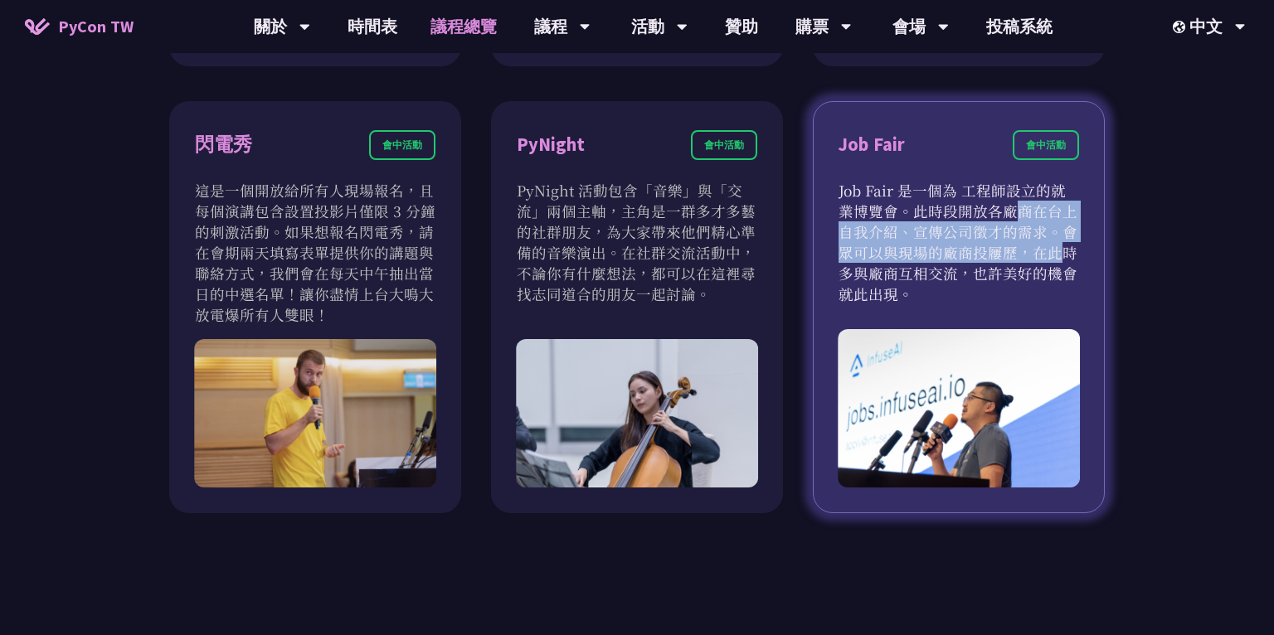
drag, startPoint x: 865, startPoint y: 217, endPoint x: 905, endPoint y: 251, distance: 52.4
click at [905, 251] on p "Job Fair 是一個為 工程師設立的就業博覽會。此時段開放各廠商在台上自我介紹、宣傳公司徵才的需求。會眾可以與現場的廠商投屨歷，在此時多與廠商互相交流，也…" at bounding box center [959, 242] width 241 height 124
click at [1001, 265] on p "Job Fair 是一個為 工程師設立的就業博覽會。此時段開放各廠商在台上自我介紹、宣傳公司徵才的需求。會眾可以與現場的廠商投屨歷，在此時多與廠商互相交流，也…" at bounding box center [959, 242] width 241 height 124
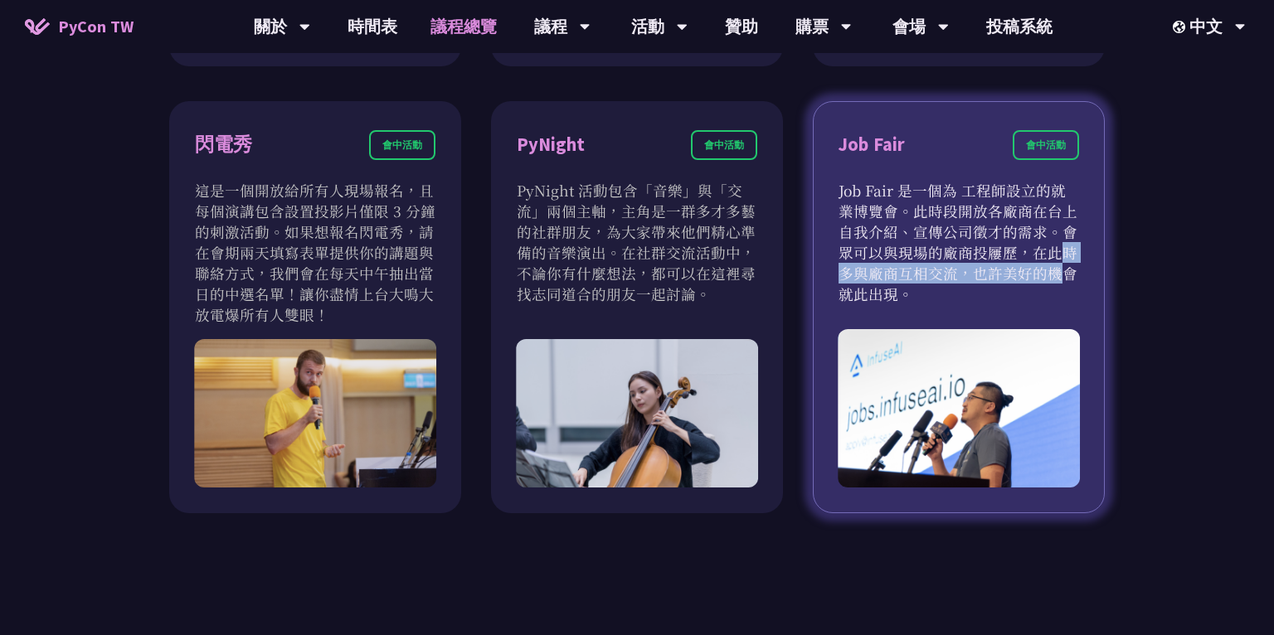
drag, startPoint x: 910, startPoint y: 256, endPoint x: 915, endPoint y: 277, distance: 21.3
click at [915, 277] on p "Job Fair 是一個為 工程師設立的就業博覽會。此時段開放各廠商在台上自我介紹、宣傳公司徵才的需求。會眾可以與現場的廠商投屨歷，在此時多與廠商互相交流，也…" at bounding box center [959, 242] width 241 height 124
click at [1025, 277] on p "Job Fair 是一個為 工程師設立的就業博覽會。此時段開放各廠商在台上自我介紹、宣傳公司徵才的需求。會眾可以與現場的廠商投屨歷，在此時多與廠商互相交流，也…" at bounding box center [959, 242] width 241 height 124
click at [919, 215] on p "Job Fair 是一個為 工程師設立的就業博覽會。此時段開放各廠商在台上自我介紹、宣傳公司徵才的需求。會眾可以與現場的廠商投屨歷，在此時多與廠商互相交流，也…" at bounding box center [959, 242] width 241 height 124
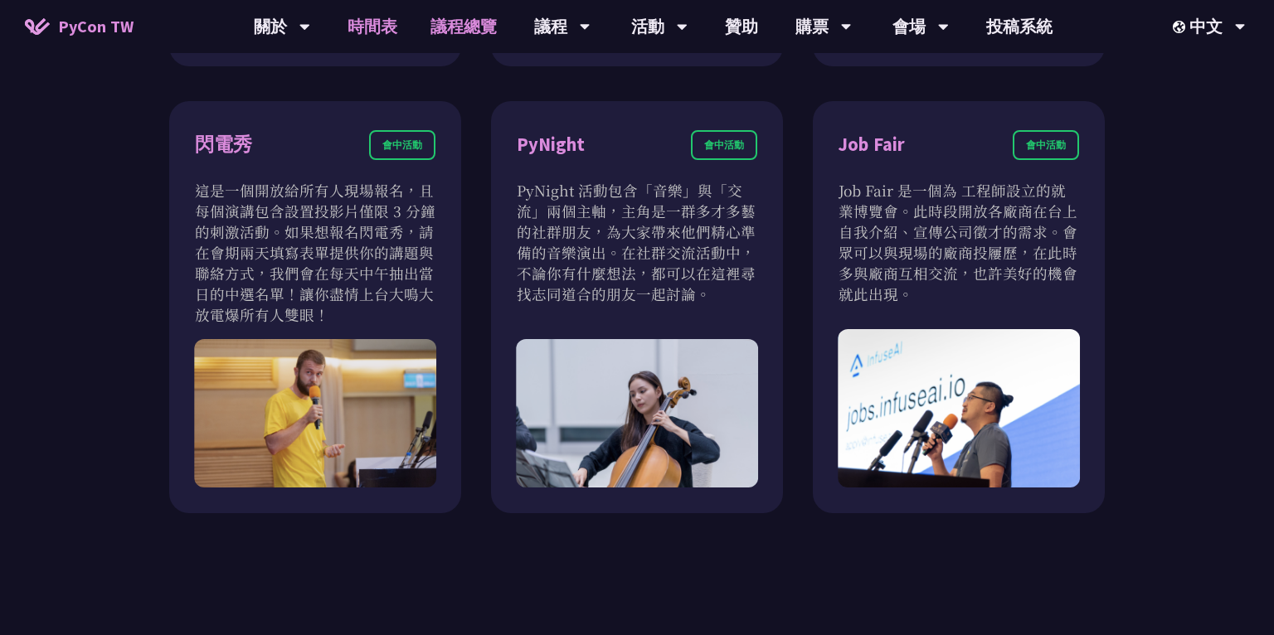
click at [360, 35] on link "時間表" at bounding box center [372, 26] width 83 height 53
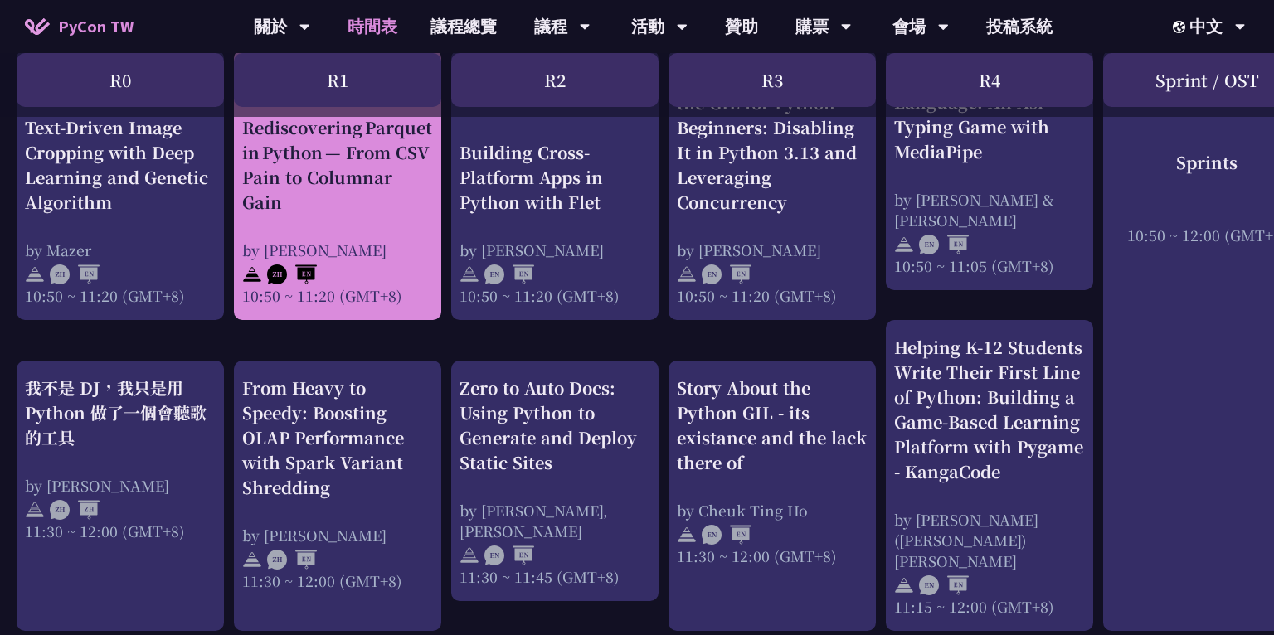
scroll to position [743, 0]
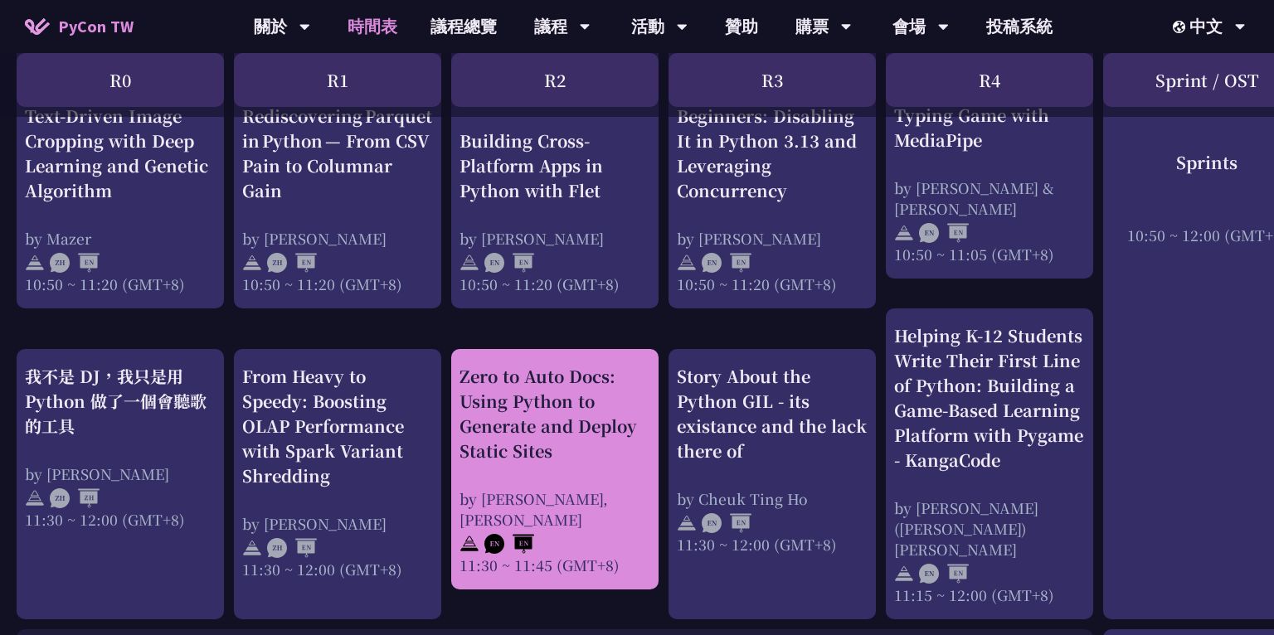
click at [588, 416] on div "Zero to Auto Docs: Using Python to Generate and Deploy Static Sites" at bounding box center [555, 414] width 191 height 100
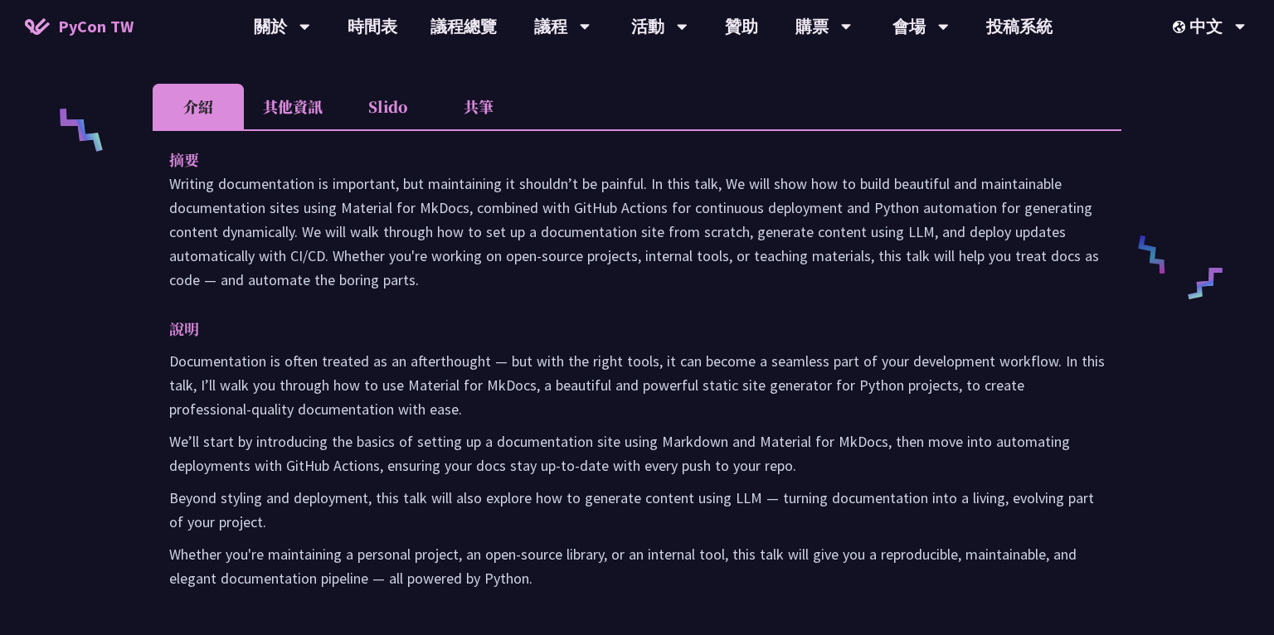
scroll to position [702, 0]
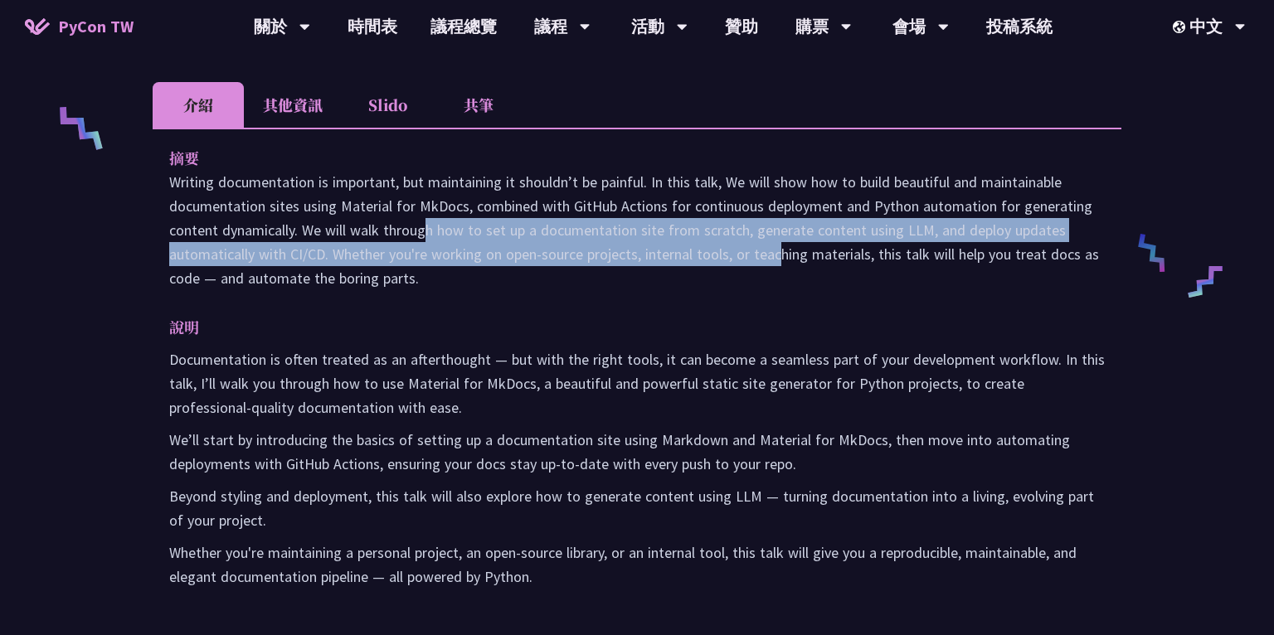
drag, startPoint x: 304, startPoint y: 234, endPoint x: 655, endPoint y: 244, distance: 351.1
click at [655, 244] on p "Writing documentation is important, but maintaining it shouldn’t be painful. In…" at bounding box center [637, 230] width 936 height 120
click at [723, 246] on p "Writing documentation is important, but maintaining it shouldn’t be painful. In…" at bounding box center [637, 230] width 936 height 120
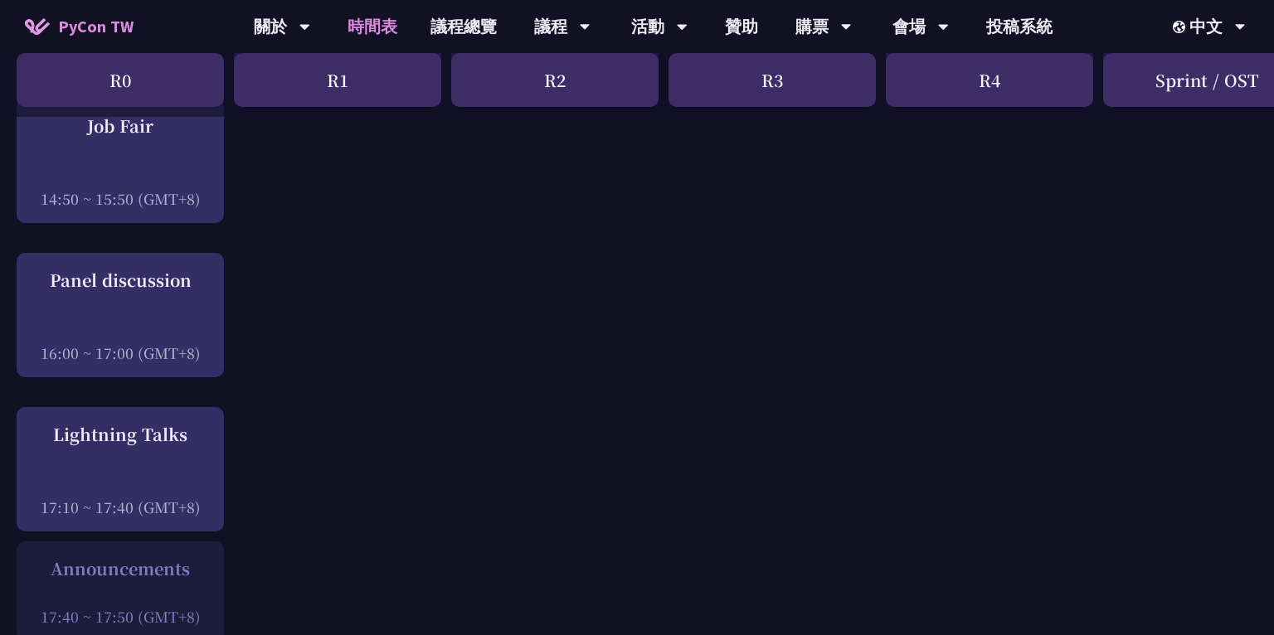
scroll to position [1983, 0]
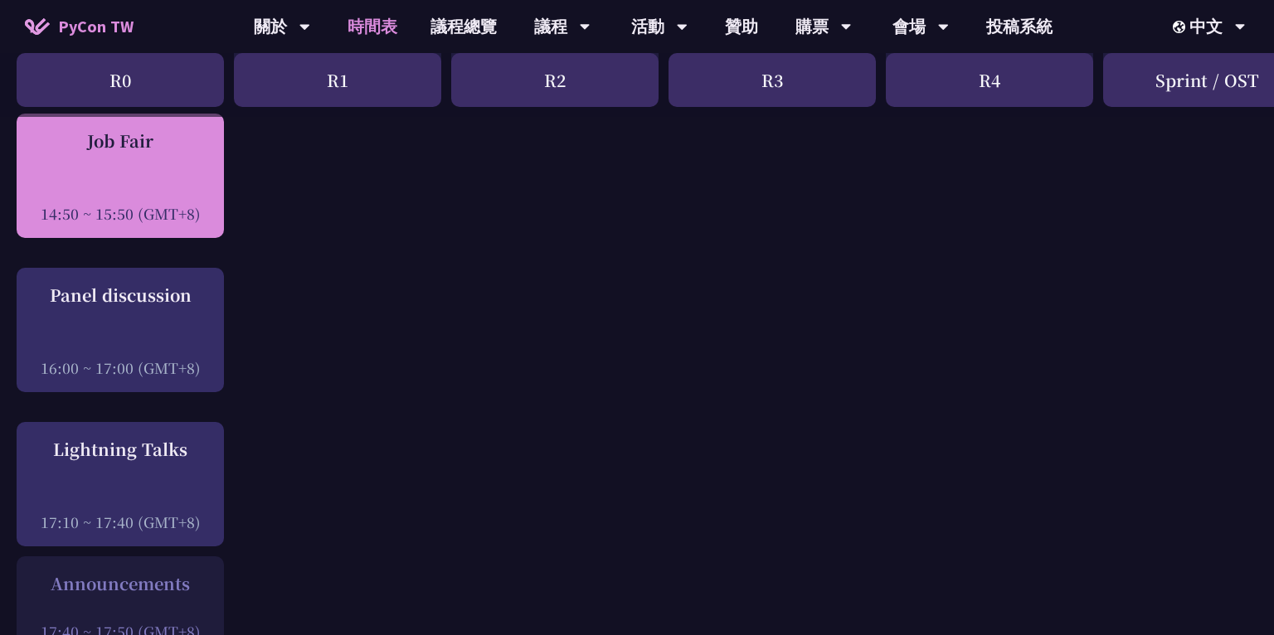
click at [138, 203] on div at bounding box center [120, 190] width 191 height 25
click at [132, 187] on div "Job Fair 14:50 ~ 15:50 (GMT+8)" at bounding box center [120, 176] width 191 height 95
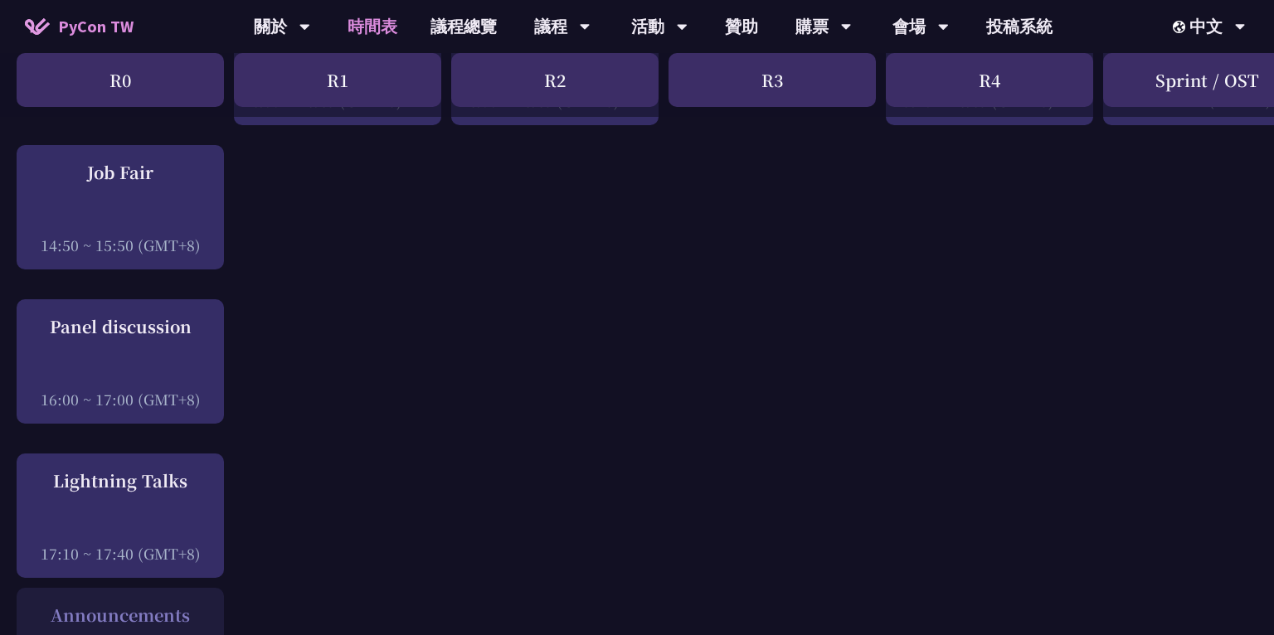
scroll to position [1901, 0]
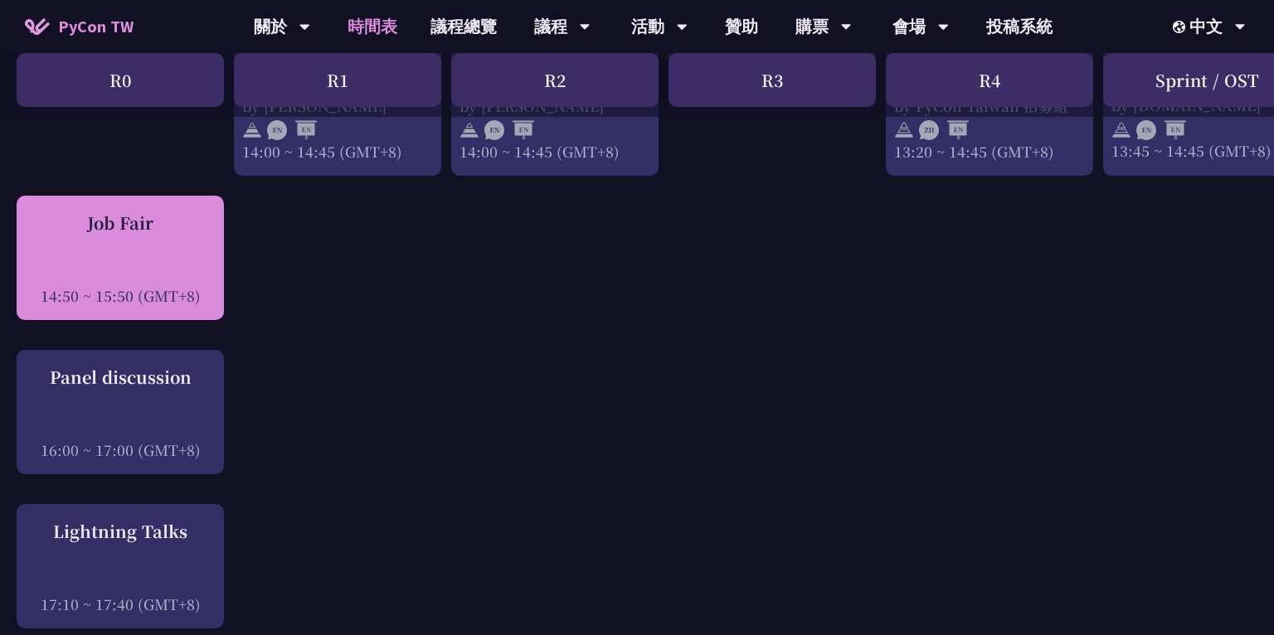
click at [171, 233] on div "Job Fair" at bounding box center [120, 223] width 191 height 25
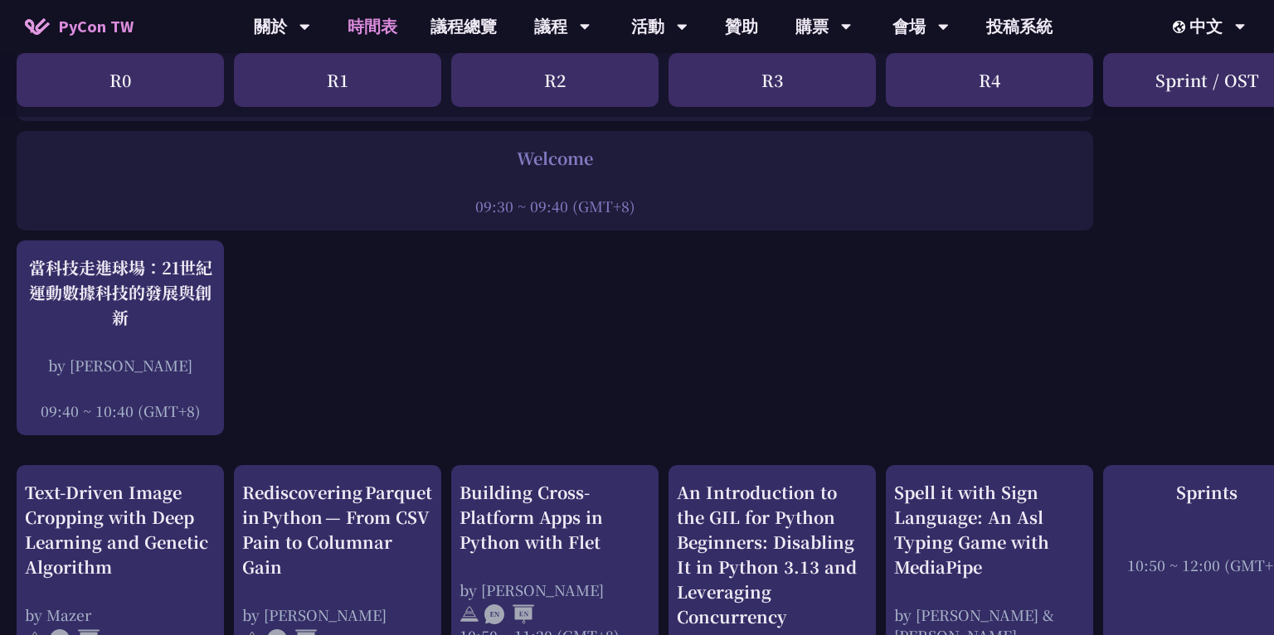
scroll to position [145, 0]
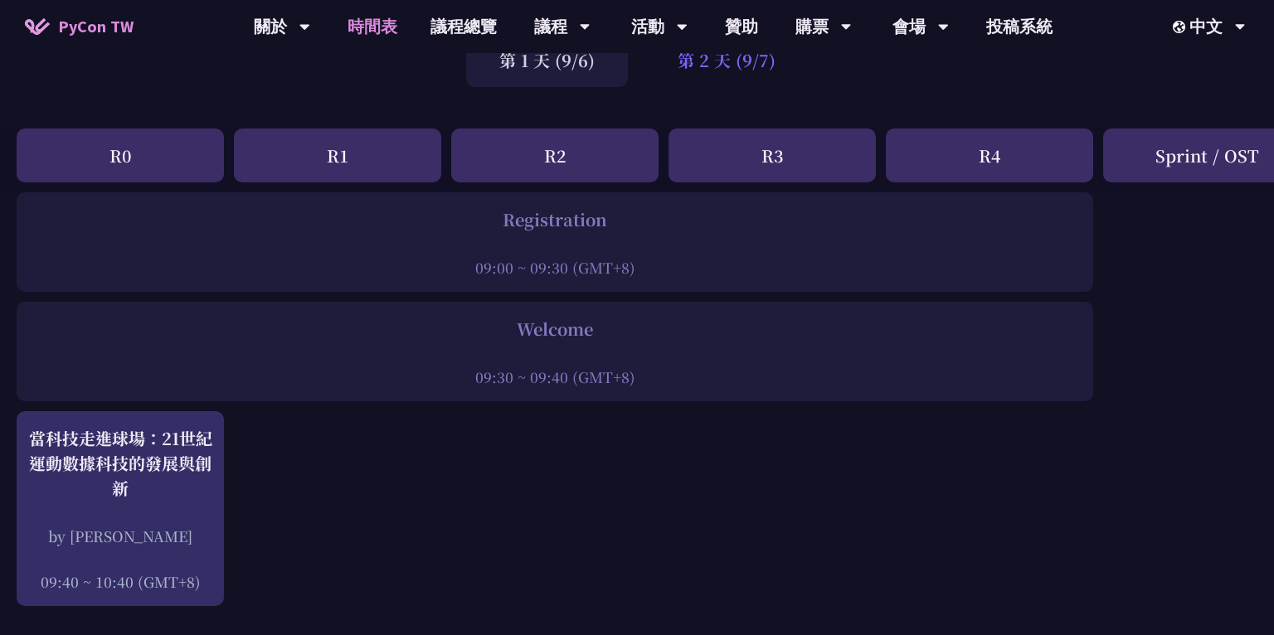
click at [722, 70] on div "第 2 天 (9/7)" at bounding box center [727, 60] width 164 height 54
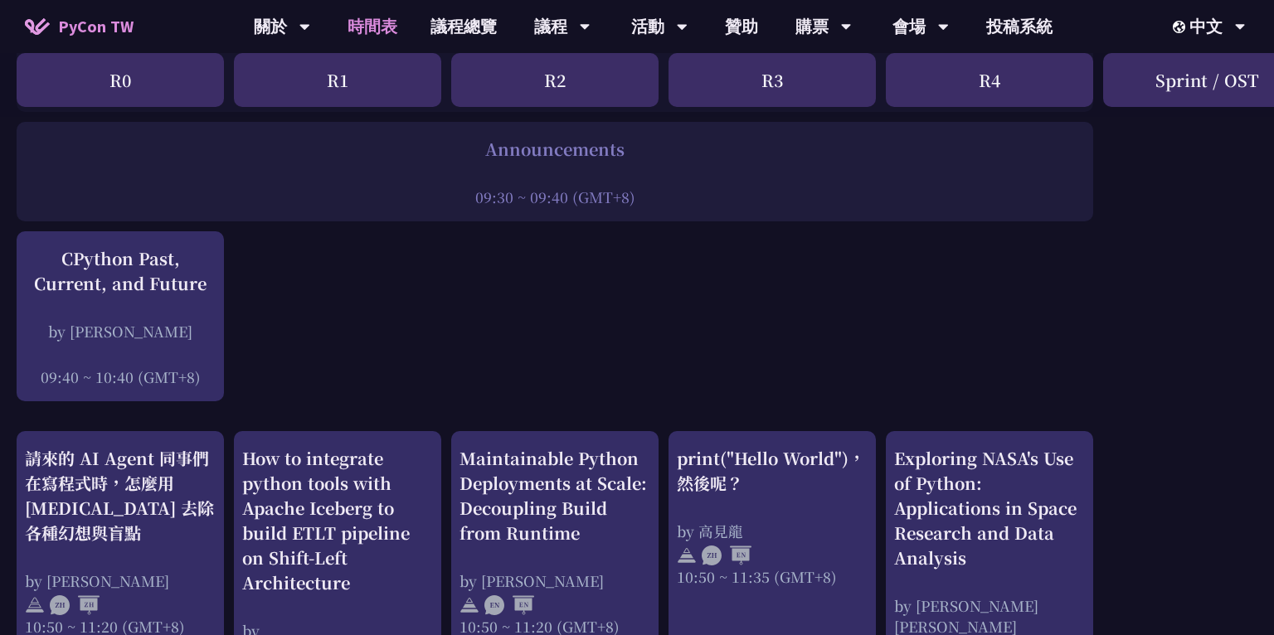
scroll to position [280, 0]
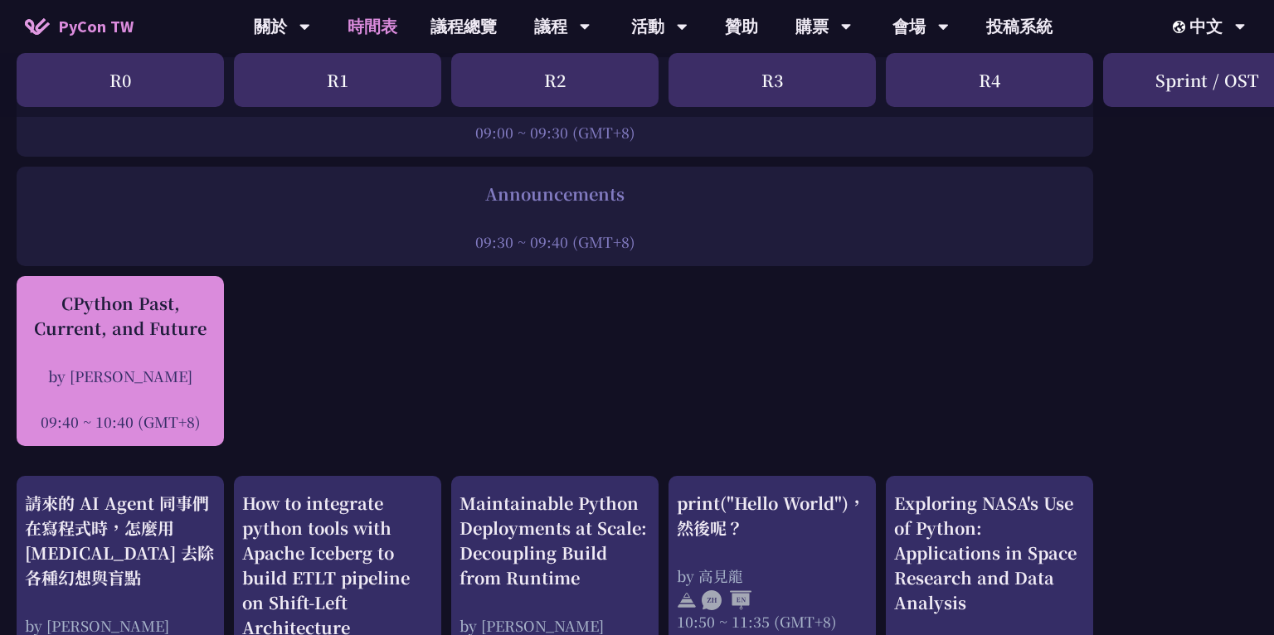
click at [126, 373] on div "by [PERSON_NAME]" at bounding box center [120, 376] width 191 height 21
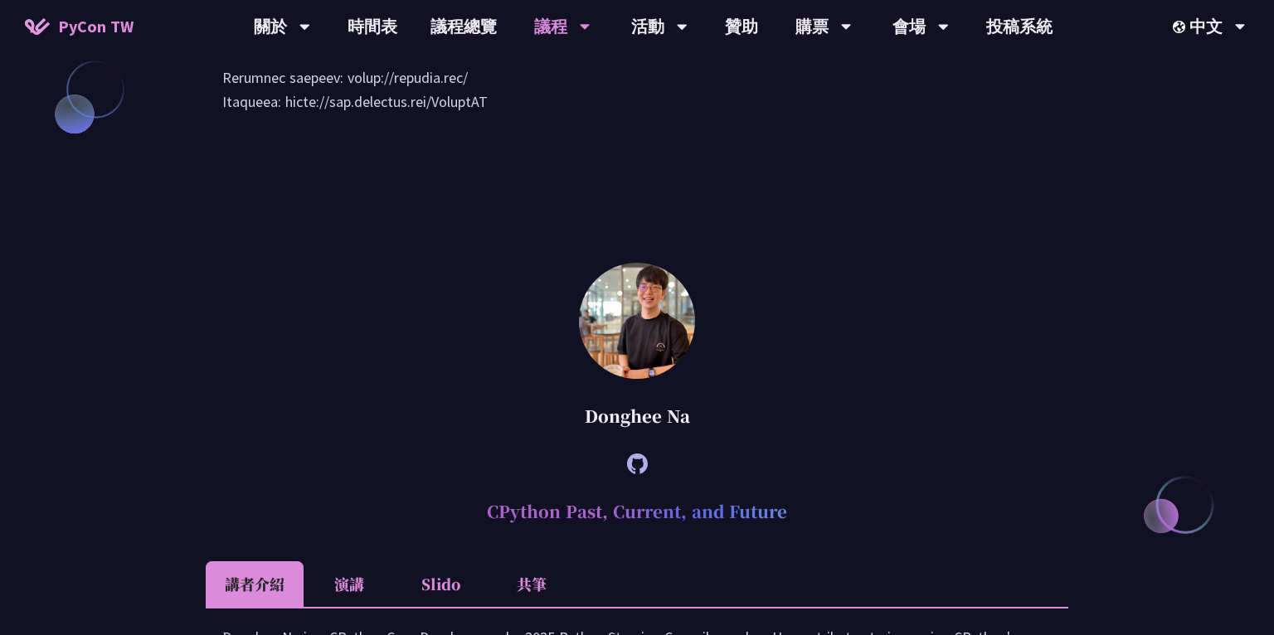
scroll to position [1843, 0]
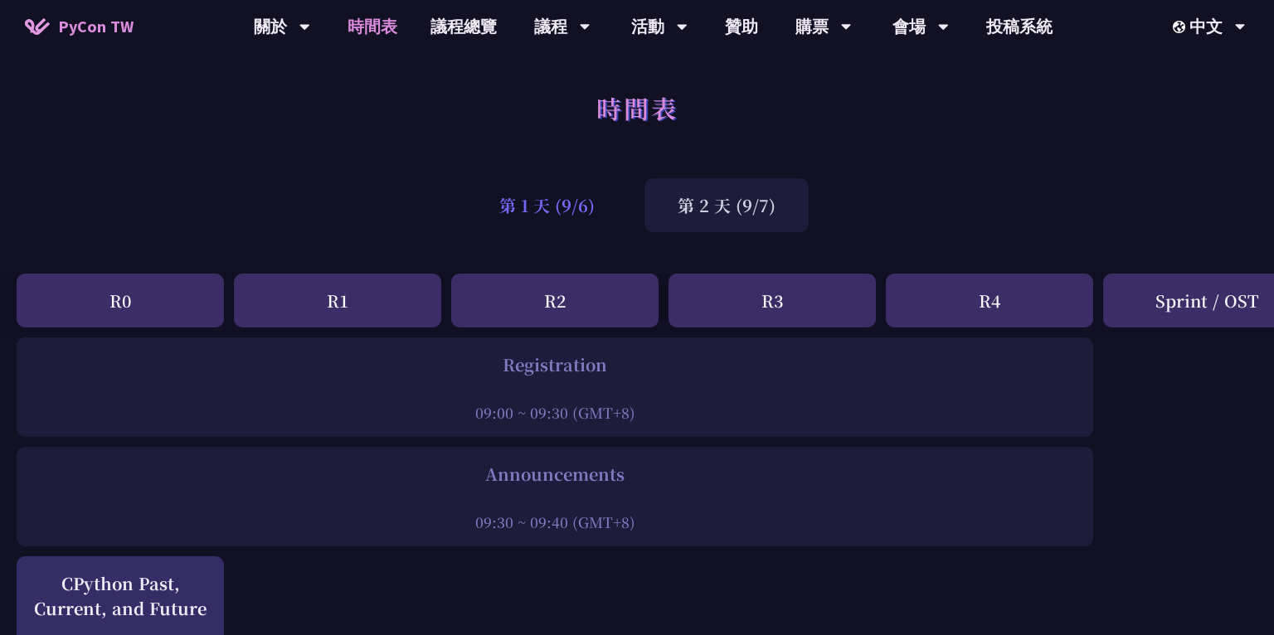
click at [510, 208] on div "第 1 天 (9/6)" at bounding box center [547, 205] width 162 height 54
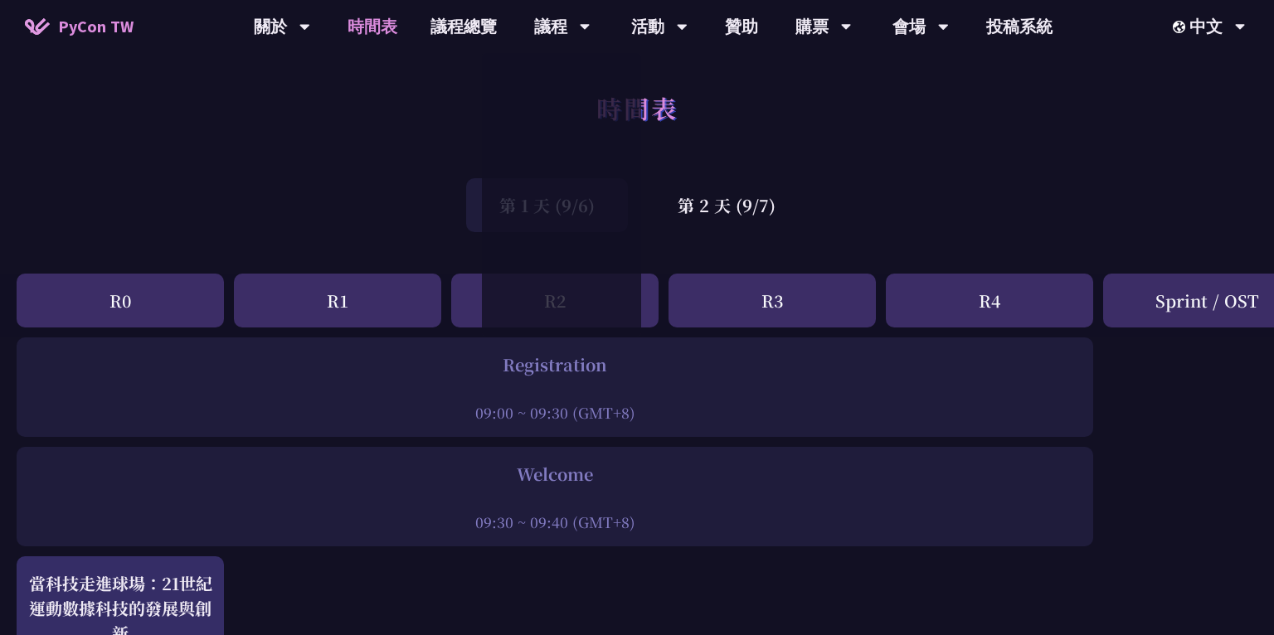
click at [711, 86] on div "時間表" at bounding box center [637, 126] width 1274 height 87
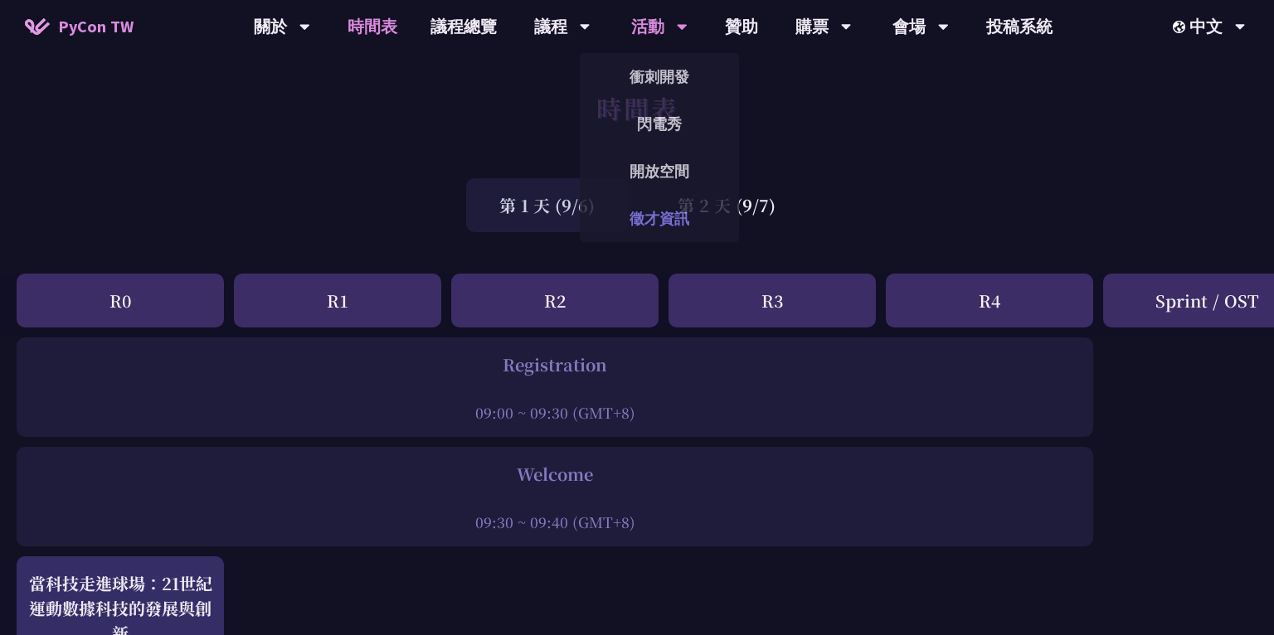
click at [666, 221] on link "徵才資訊" at bounding box center [659, 218] width 159 height 39
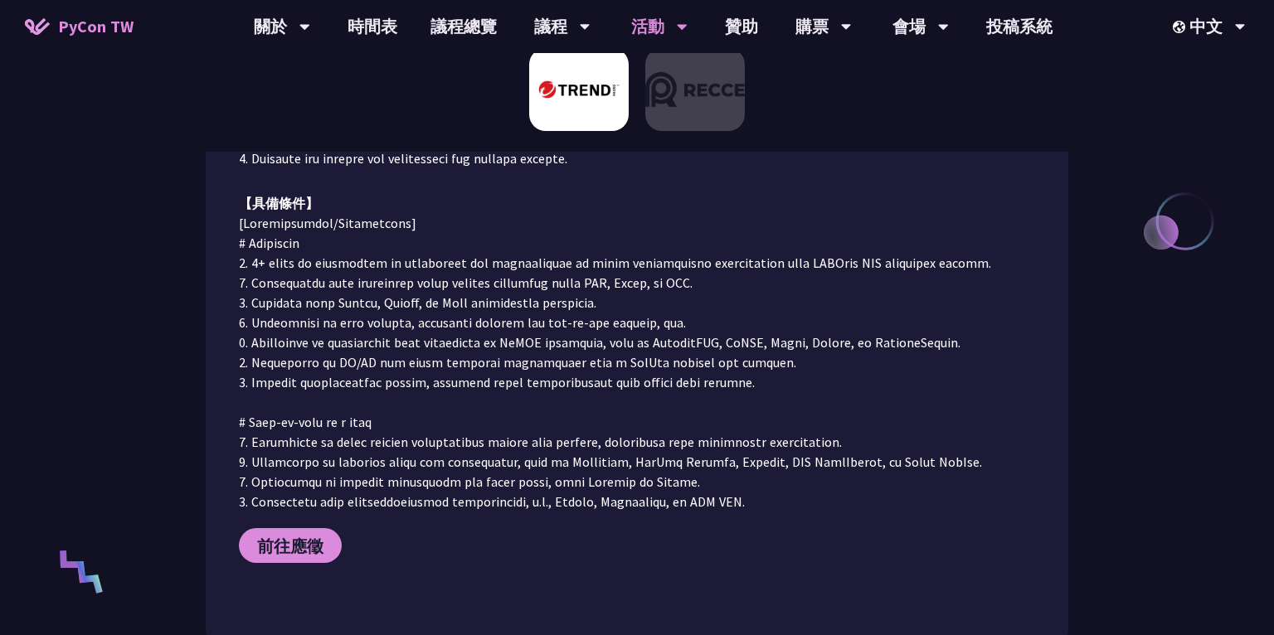
scroll to position [586, 0]
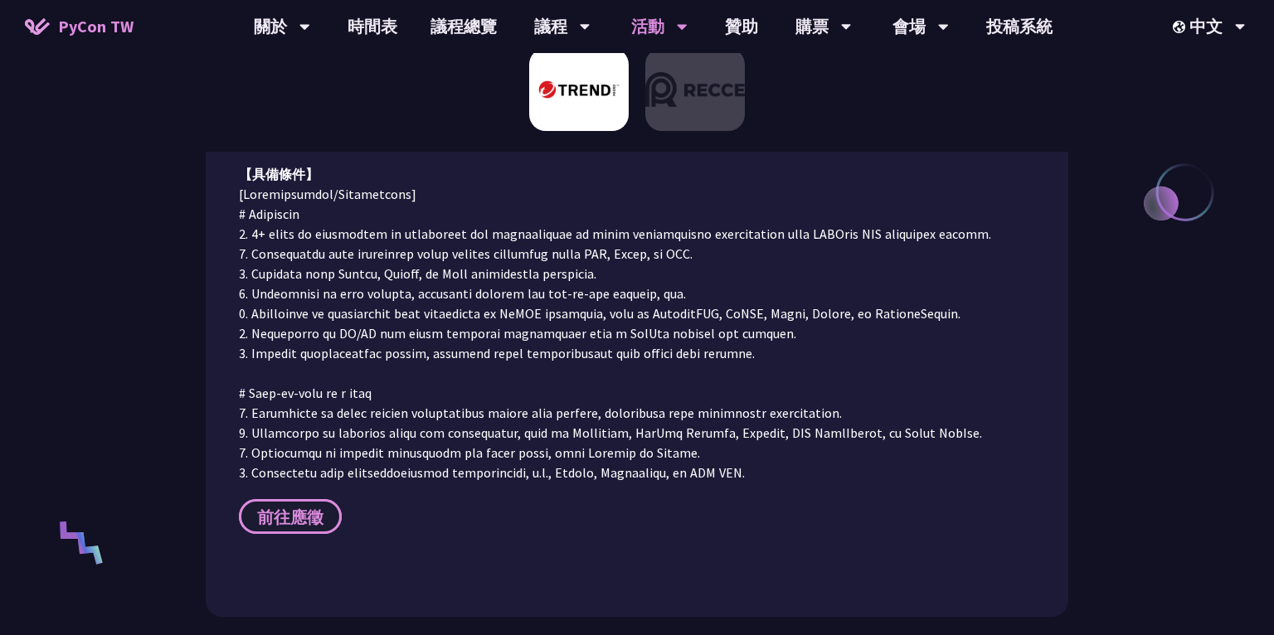
click at [313, 507] on span "前往應徵" at bounding box center [290, 517] width 66 height 21
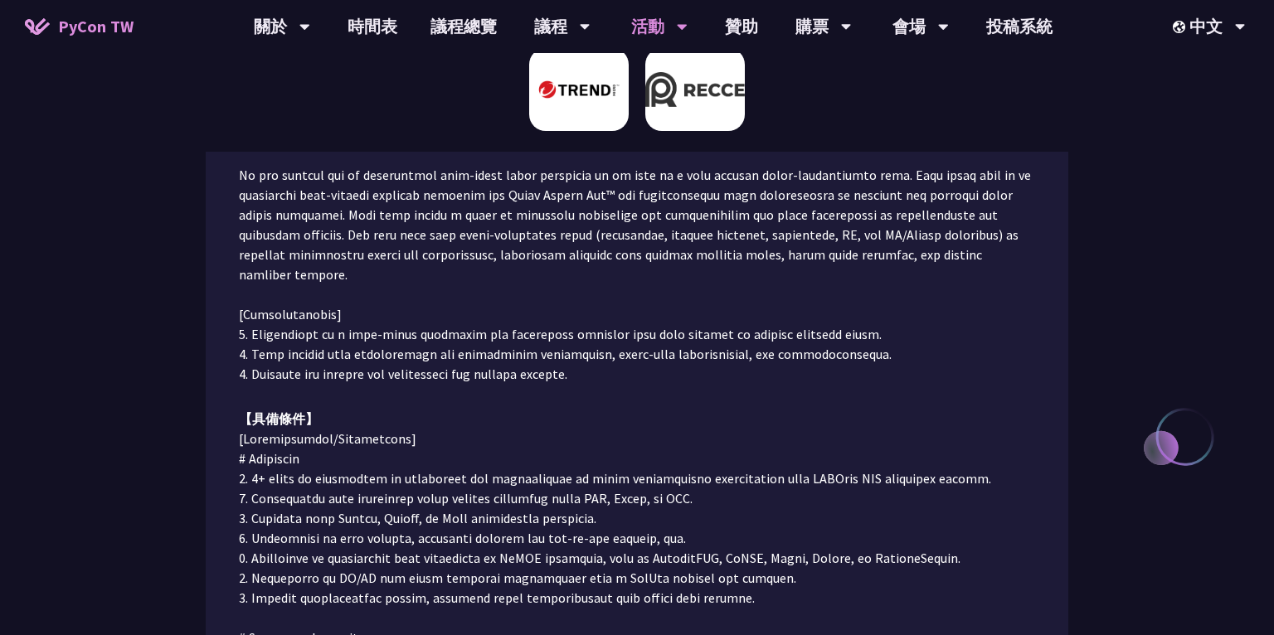
click at [720, 82] on img at bounding box center [695, 89] width 100 height 83
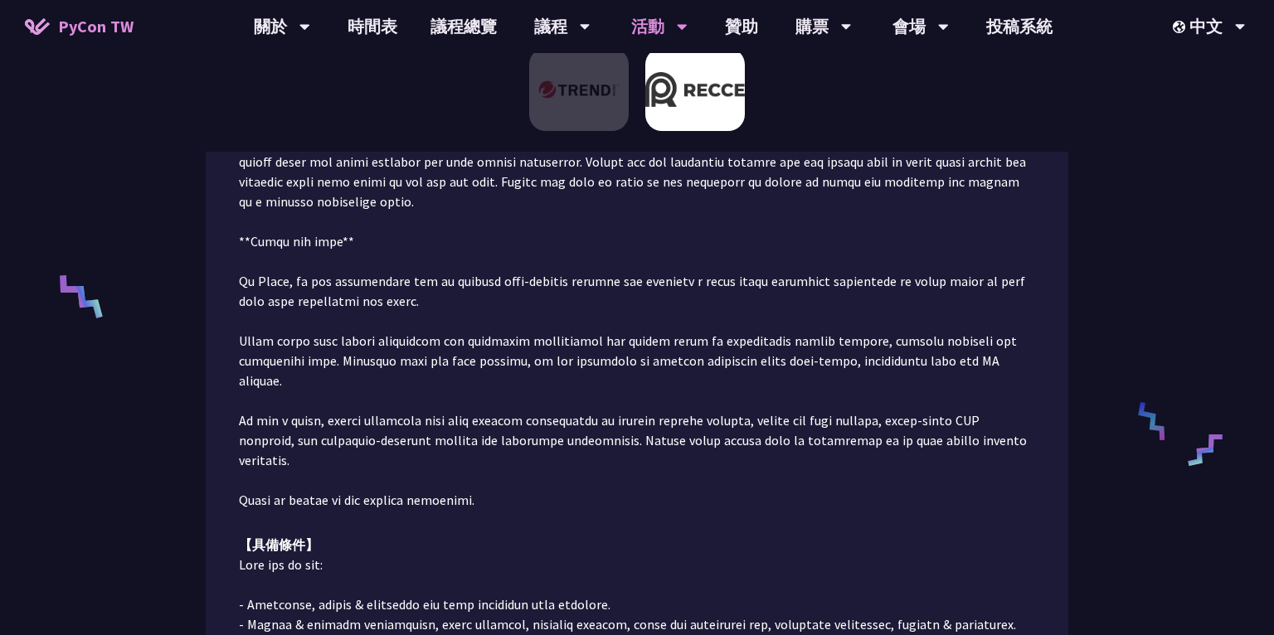
scroll to position [854, 0]
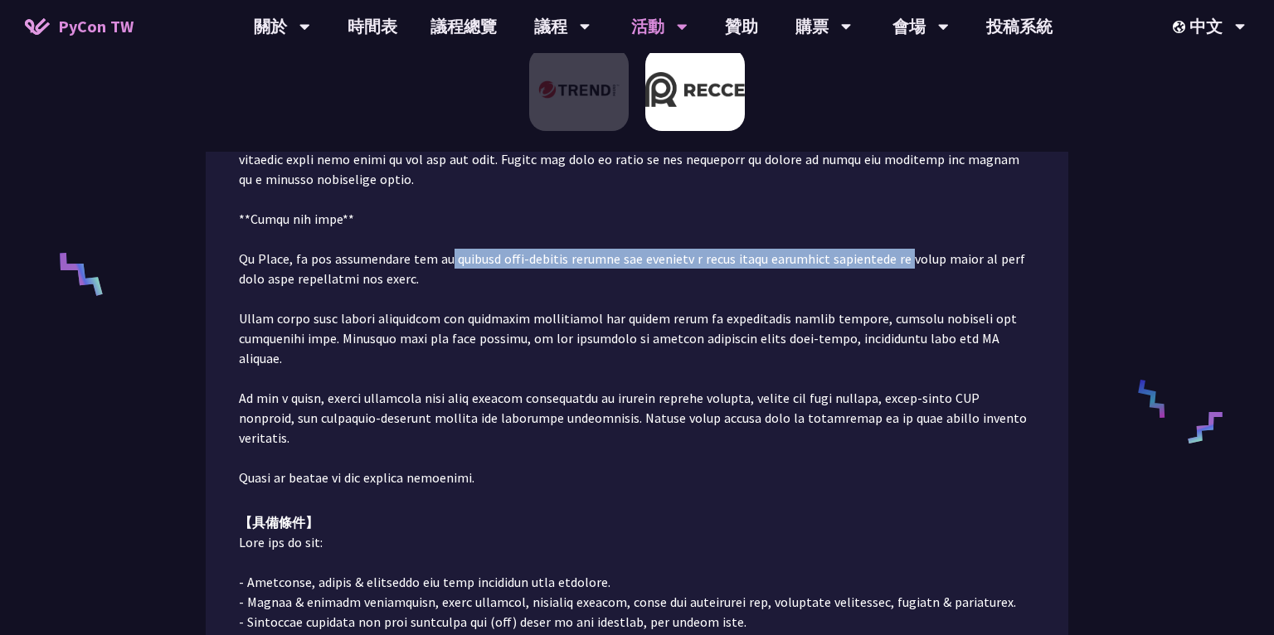
drag, startPoint x: 448, startPoint y: 260, endPoint x: 896, endPoint y: 263, distance: 448.0
click at [896, 263] on p at bounding box center [637, 30] width 796 height 916
click at [943, 280] on p at bounding box center [637, 30] width 796 height 916
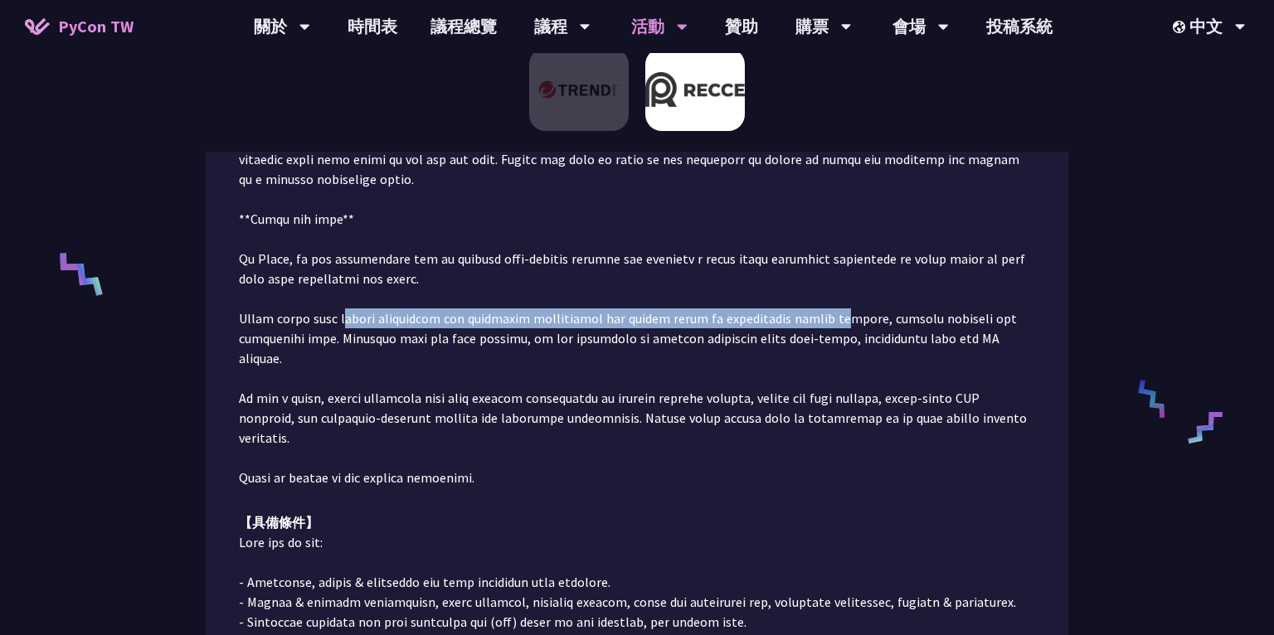
drag, startPoint x: 340, startPoint y: 322, endPoint x: 820, endPoint y: 313, distance: 480.4
click at [820, 313] on p at bounding box center [637, 30] width 796 height 916
click at [869, 313] on p at bounding box center [637, 30] width 796 height 916
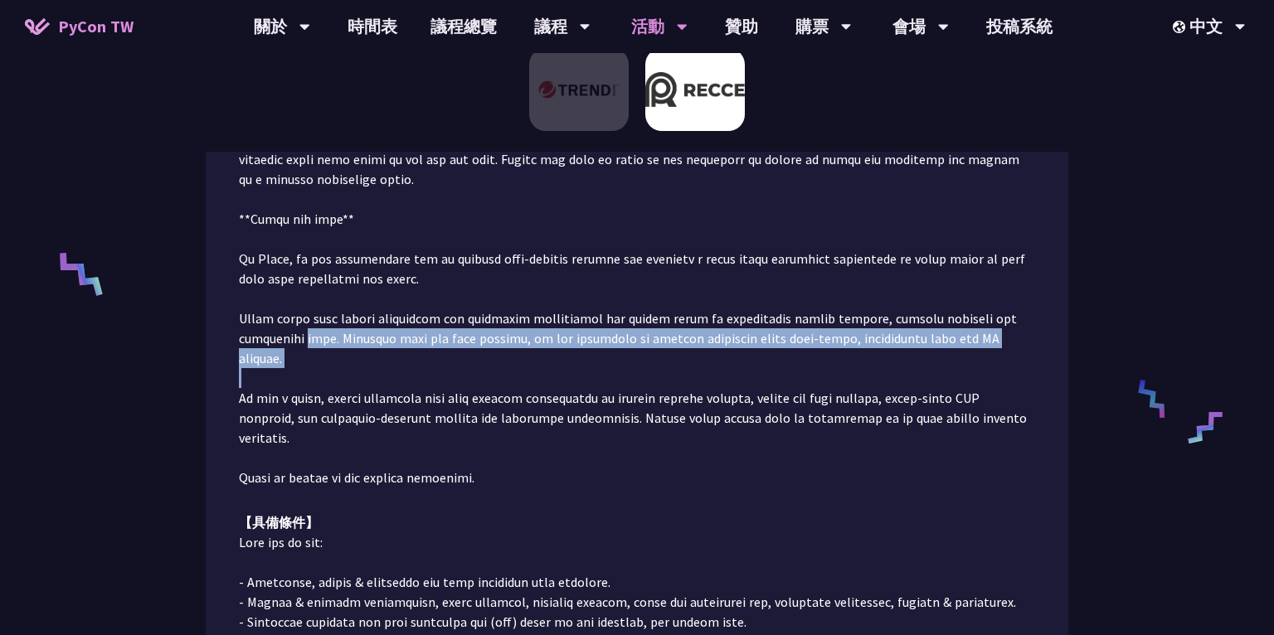
drag, startPoint x: 304, startPoint y: 339, endPoint x: 889, endPoint y: 351, distance: 585.0
click at [889, 351] on p at bounding box center [637, 30] width 796 height 916
click at [986, 358] on p at bounding box center [637, 30] width 796 height 916
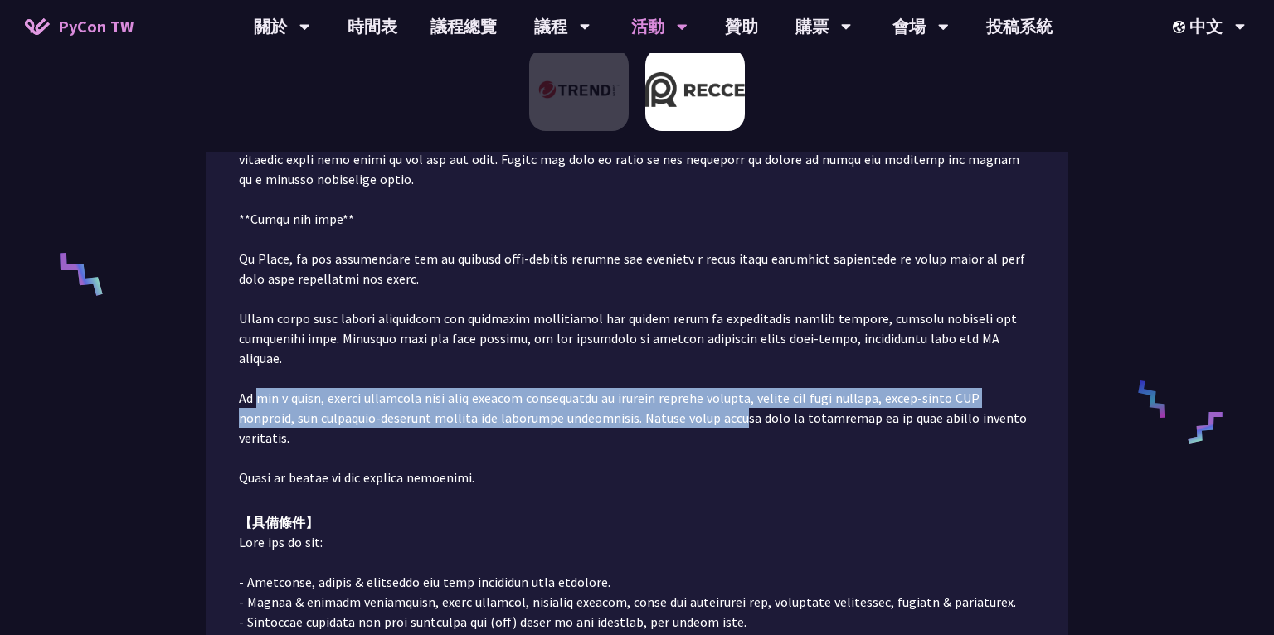
drag, startPoint x: 260, startPoint y: 372, endPoint x: 679, endPoint y: 391, distance: 419.3
click at [679, 391] on p at bounding box center [637, 30] width 796 height 916
click at [774, 418] on p at bounding box center [637, 30] width 796 height 916
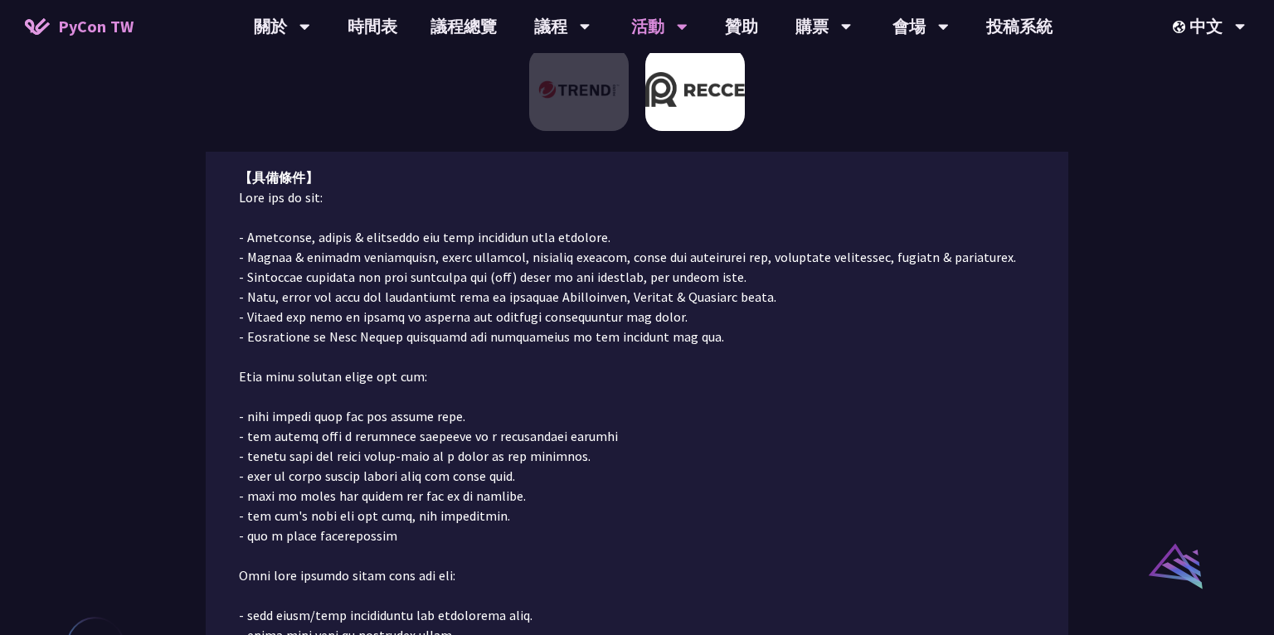
scroll to position [1201, 0]
drag, startPoint x: 264, startPoint y: 249, endPoint x: 562, endPoint y: 227, distance: 299.4
click at [562, 227] on p at bounding box center [637, 494] width 796 height 617
click at [686, 279] on p at bounding box center [637, 494] width 796 height 617
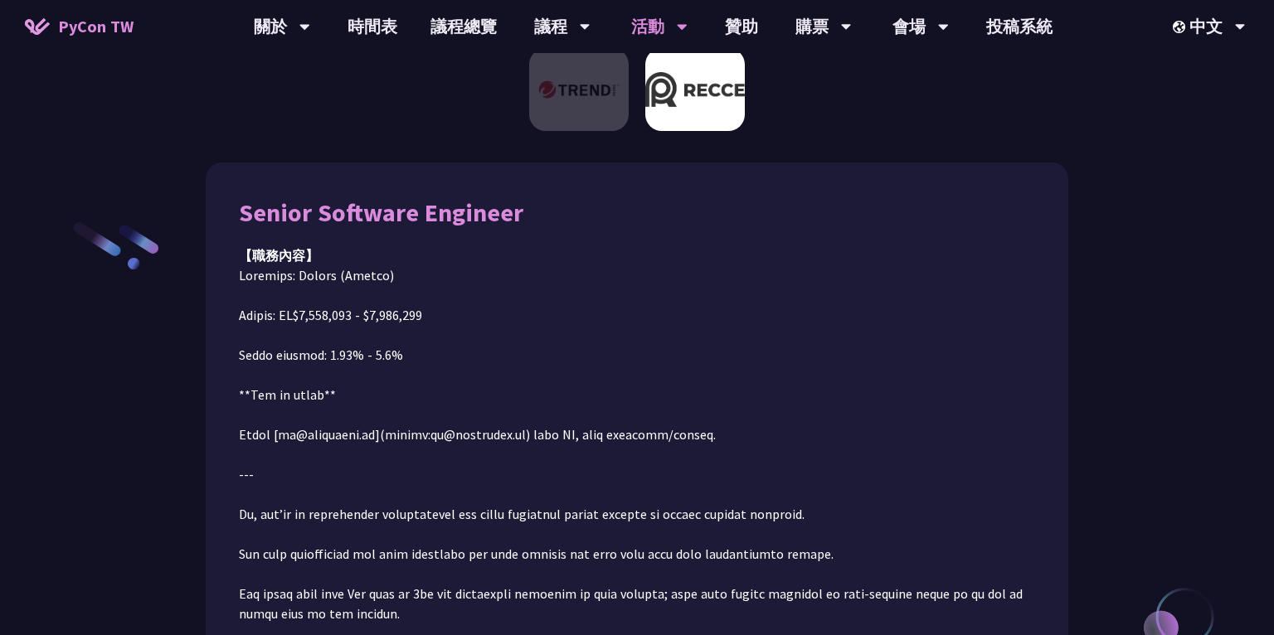
scroll to position [81, 0]
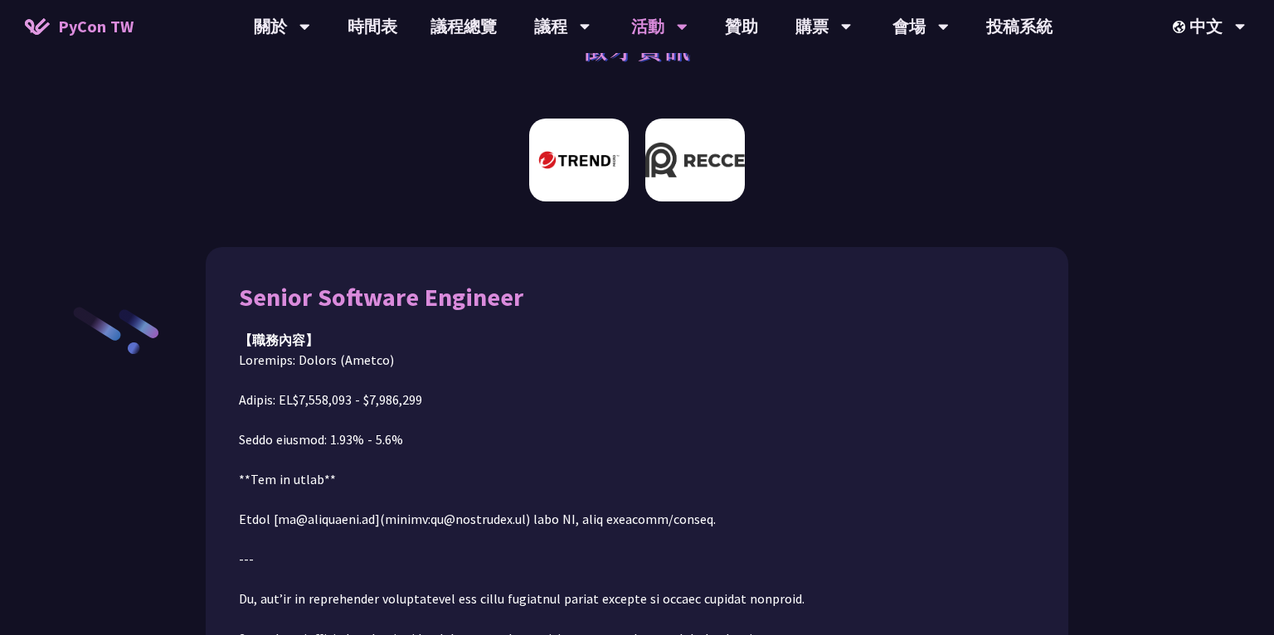
click at [553, 176] on img at bounding box center [579, 160] width 100 height 83
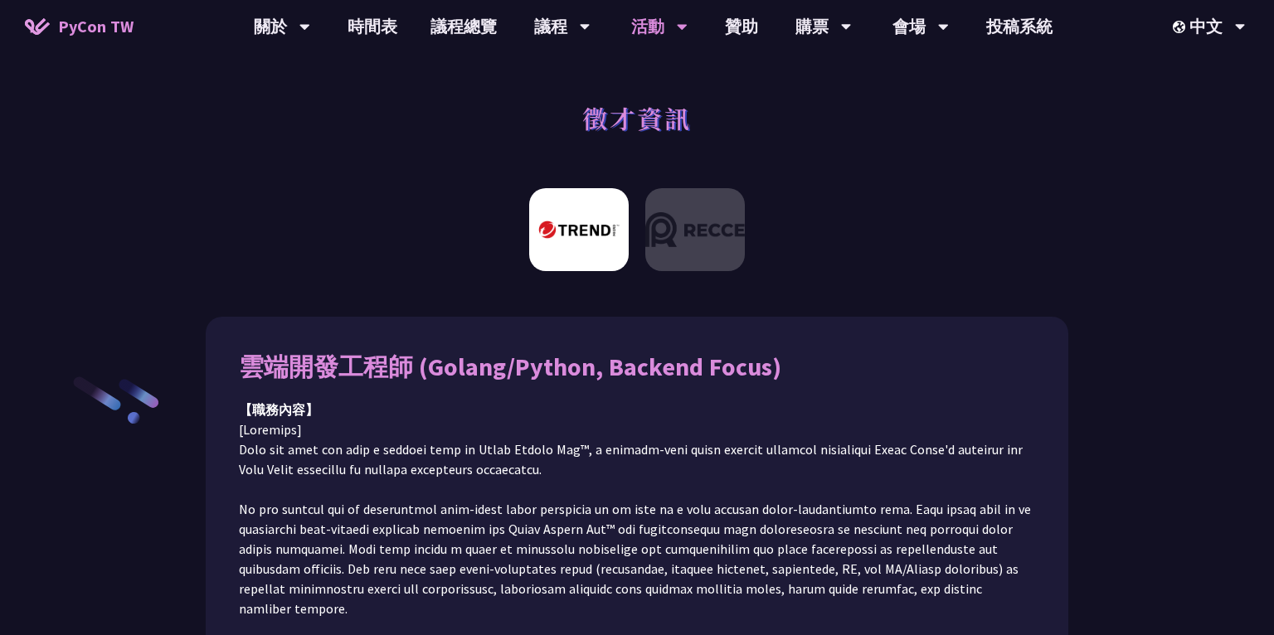
scroll to position [0, 0]
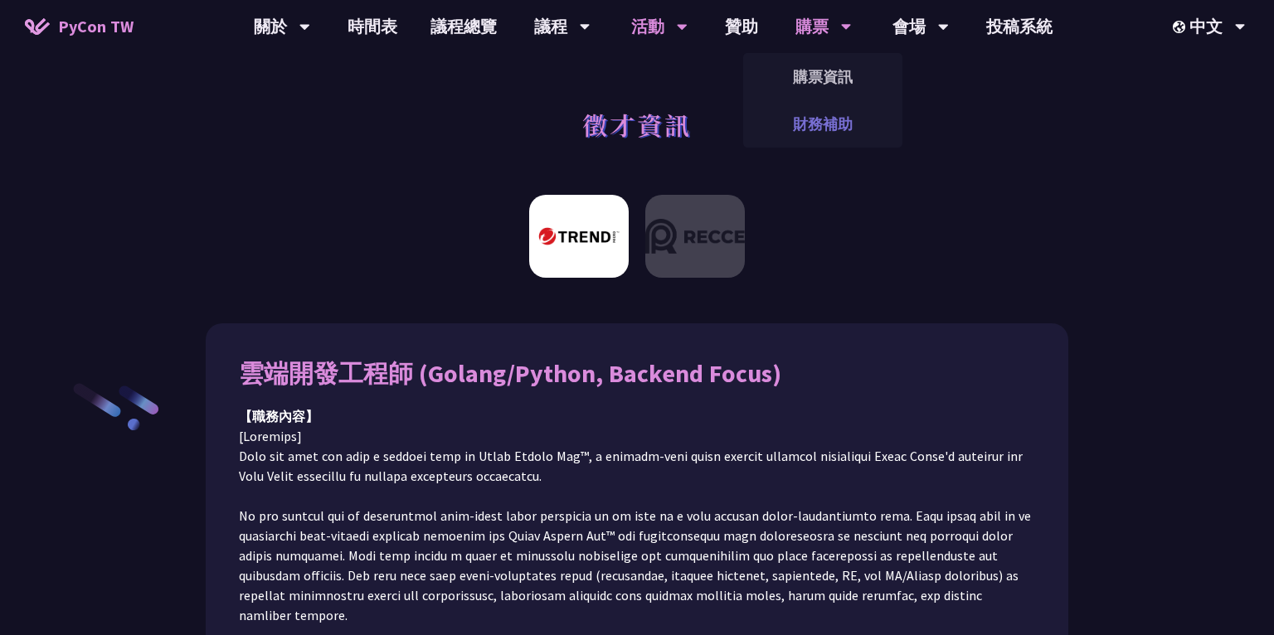
click at [823, 115] on link "財務補助" at bounding box center [822, 124] width 159 height 39
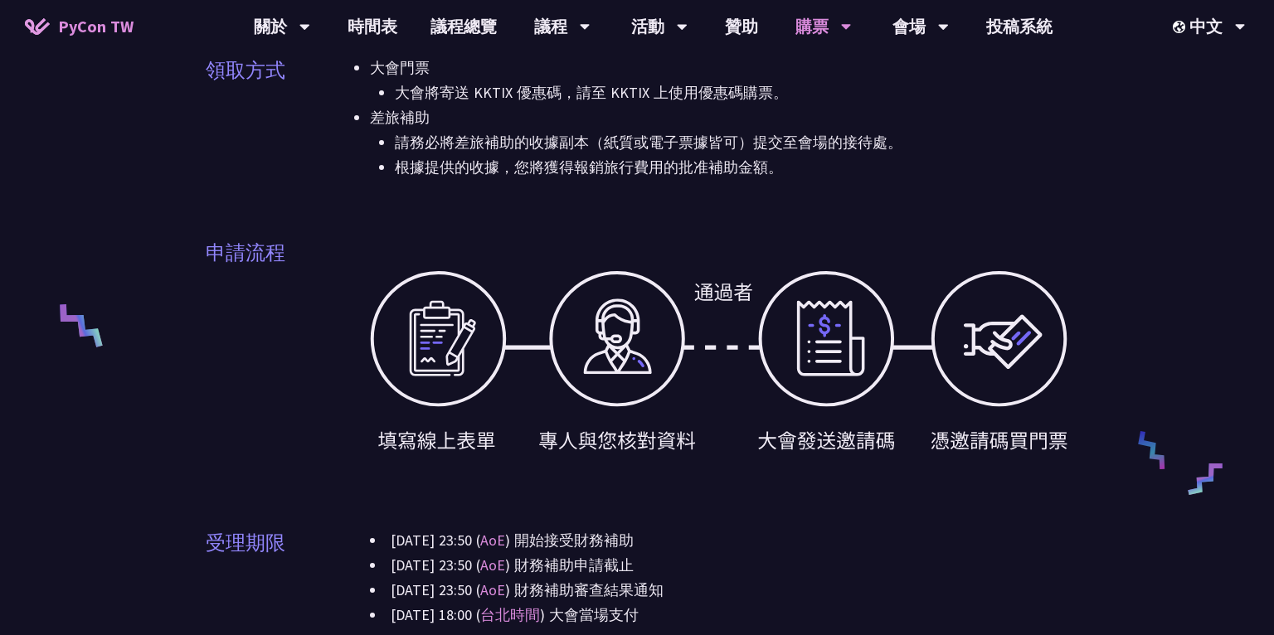
scroll to position [49, 0]
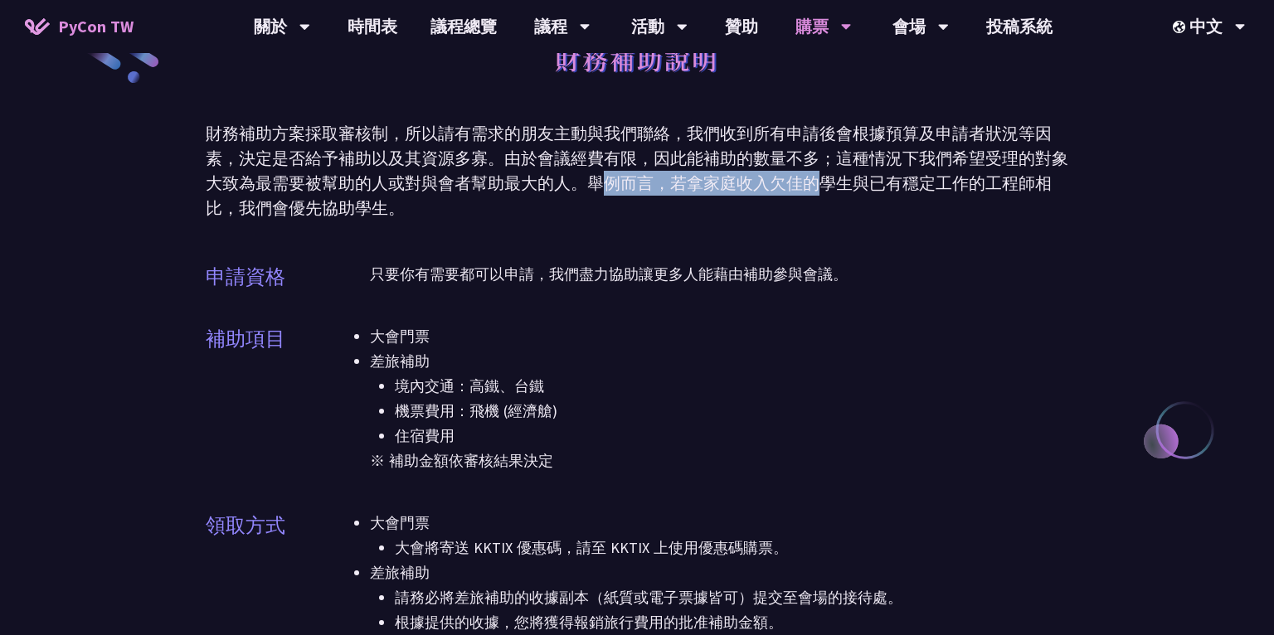
drag, startPoint x: 598, startPoint y: 187, endPoint x: 812, endPoint y: 184, distance: 214.1
click at [812, 184] on div "財務補助方案採取審核制，所以請有需求的朋友主動與我們聯絡，我們收到所有申請後會根據預算及申請者狀況等因素，決定是否給予補助以及其資源多寡。由於會議經費有限，因…" at bounding box center [637, 171] width 863 height 100
click at [937, 178] on div "財務補助方案採取審核制，所以請有需求的朋友主動與我們聯絡，我們收到所有申請後會根據預算及申請者狀況等因素，決定是否給予補助以及其資源多寡。由於會議經費有限，因…" at bounding box center [637, 171] width 863 height 100
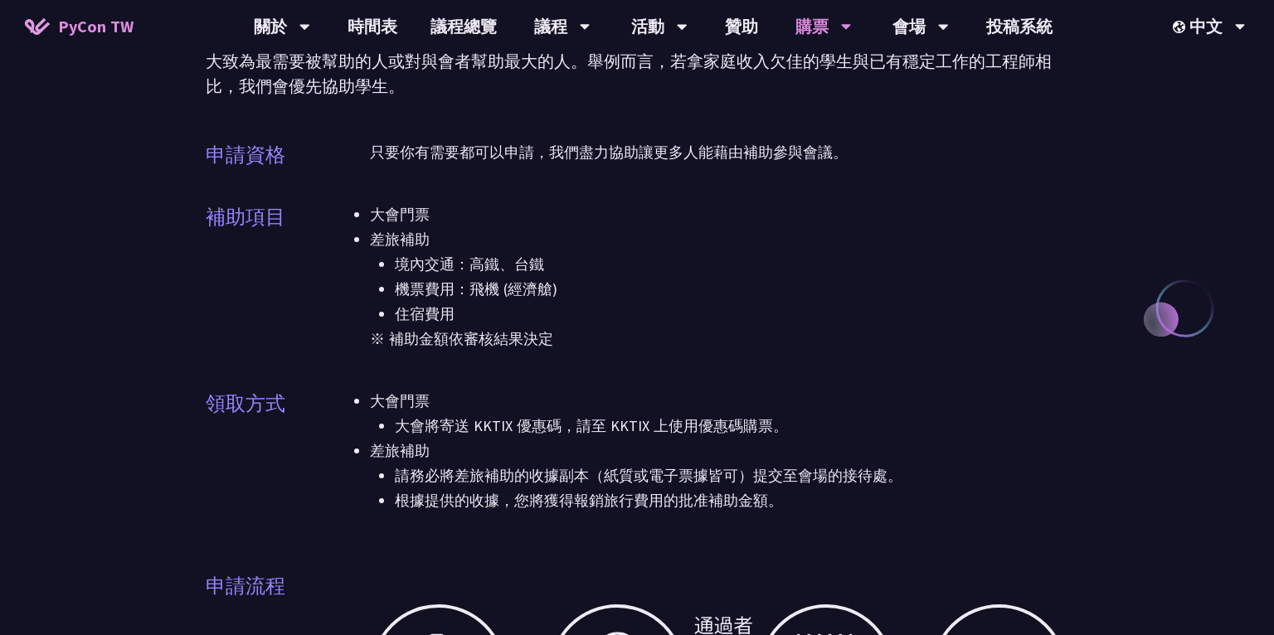
scroll to position [178, 0]
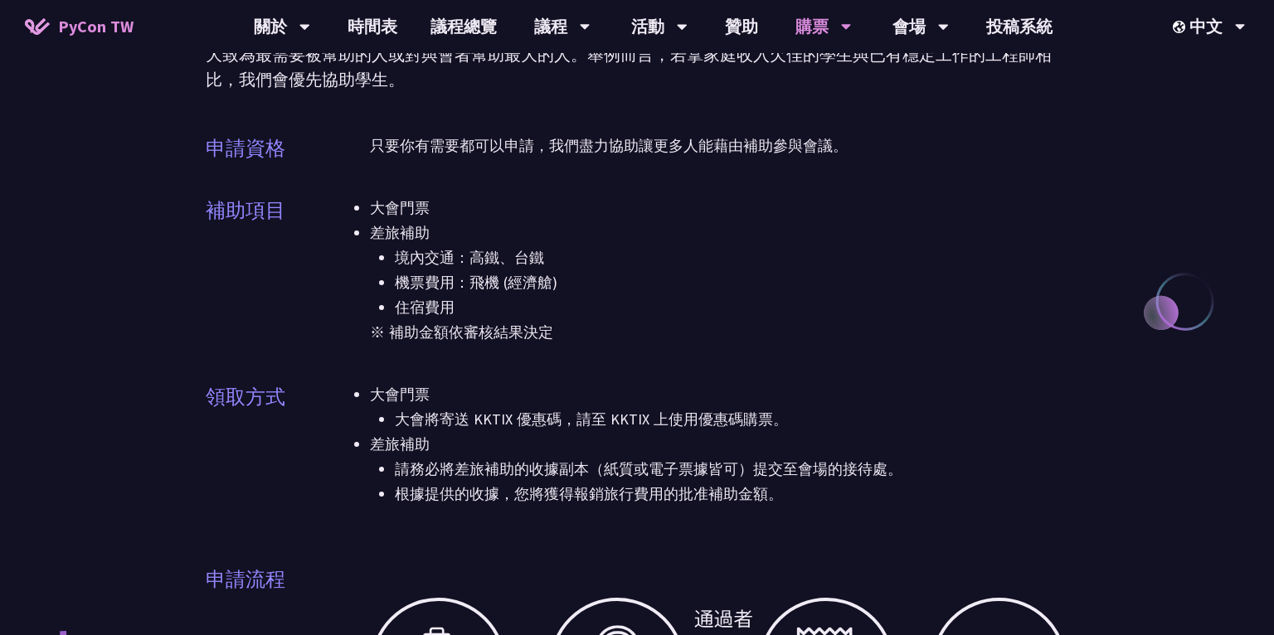
drag, startPoint x: 386, startPoint y: 314, endPoint x: 480, endPoint y: 305, distance: 94.1
click at [480, 305] on li "住宿費用" at bounding box center [732, 307] width 674 height 25
click at [548, 311] on li "住宿費用" at bounding box center [732, 307] width 674 height 25
drag, startPoint x: 371, startPoint y: 342, endPoint x: 517, endPoint y: 336, distance: 146.1
click at [517, 336] on p "※ 補助金額依審核結果決定" at bounding box center [719, 332] width 699 height 25
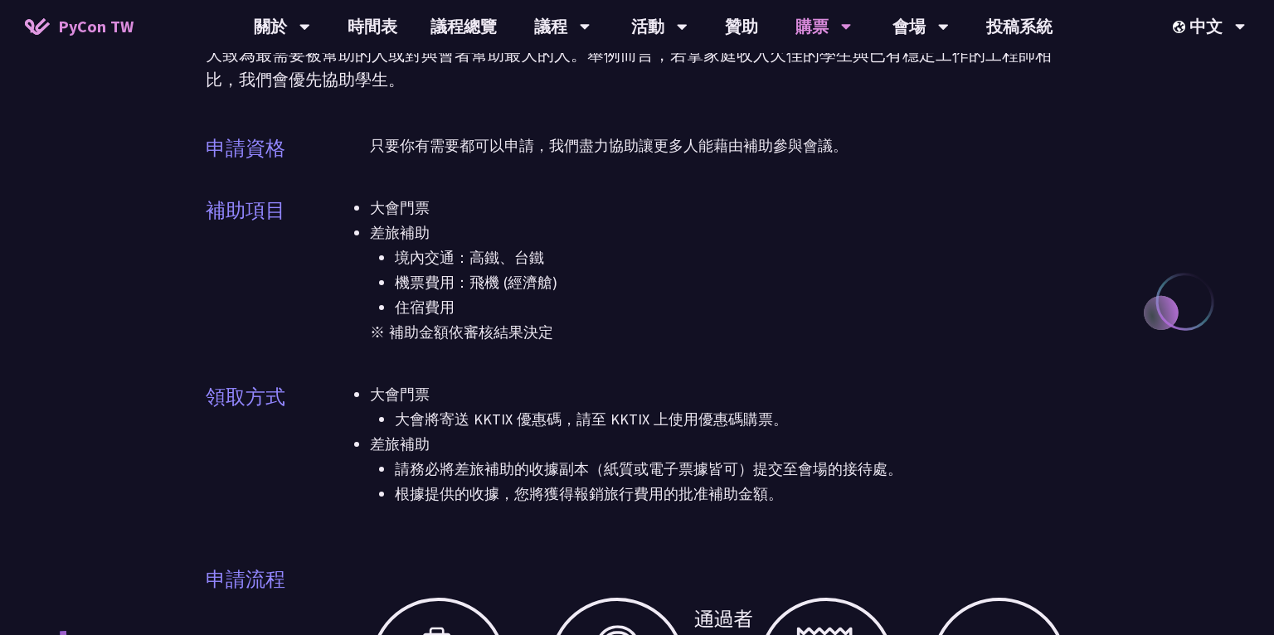
click at [611, 338] on p "※ 補助金額依審核結果決定" at bounding box center [719, 332] width 699 height 25
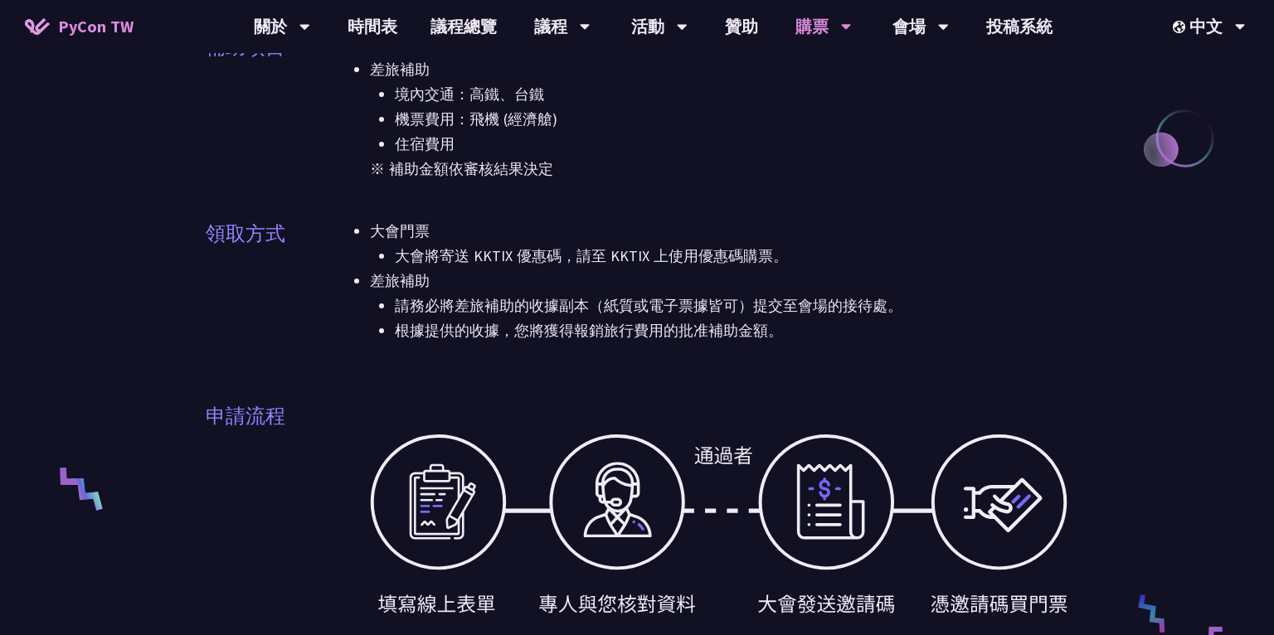
scroll to position [340, 0]
drag, startPoint x: 482, startPoint y: 305, endPoint x: 1126, endPoint y: 319, distance: 643.9
click at [1126, 319] on div "財務補助說明 財務補助方案採取審核制，所以請有需求的朋友主動與我們聯絡，我們收到所有申請後會根據預算及申請者狀況等因素，決定是否給予補助以及其資源多寡。由於會…" at bounding box center [637, 444] width 1274 height 1568
click at [772, 333] on li "根據提供的收據，您將獲得報銷旅行費用的批准補助金額。" at bounding box center [732, 331] width 674 height 25
drag, startPoint x: 416, startPoint y: 314, endPoint x: 670, endPoint y: 338, distance: 255.8
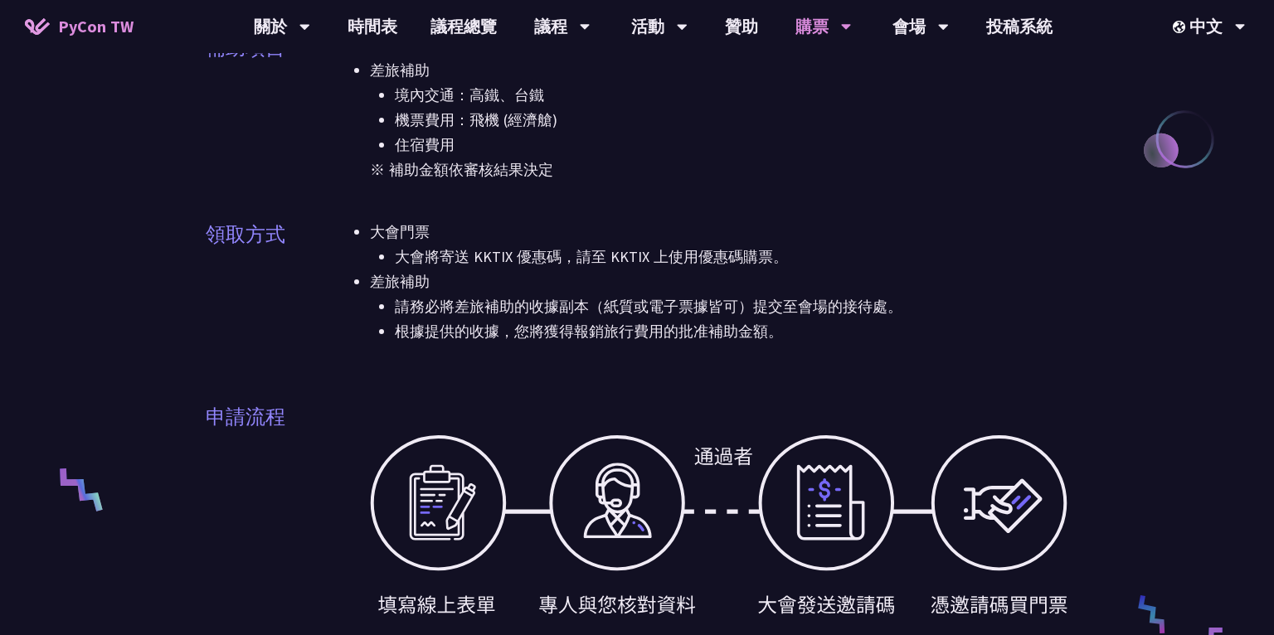
click at [670, 338] on ul "請務必將差旅補助的收據副本（紙質或電子票據皆可）提交至會場的接待處。 根據提供的收據，您將獲得報銷旅行費用的批准補助金額。" at bounding box center [719, 320] width 699 height 50
click at [759, 338] on li "根據提供的收據，您將獲得報銷旅行費用的批准補助金額。" at bounding box center [732, 331] width 674 height 25
